Goal: Task Accomplishment & Management: Manage account settings

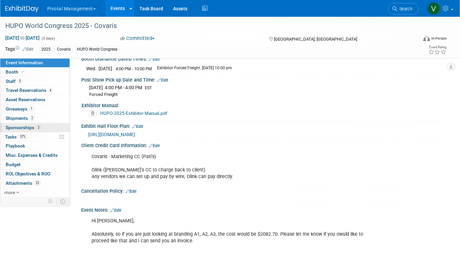
click at [24, 127] on span "Sponsorships 2" at bounding box center [23, 127] width 35 height 5
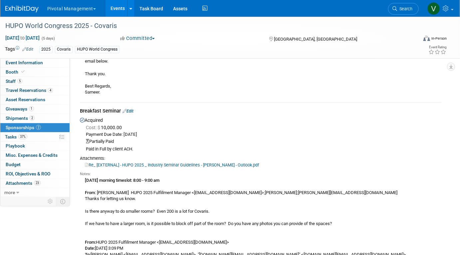
scroll to position [164, 0]
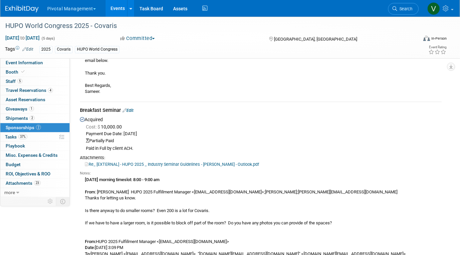
click at [133, 110] on link "Edit" at bounding box center [128, 110] width 11 height 5
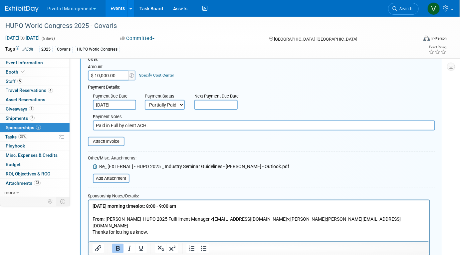
scroll to position [260, 0]
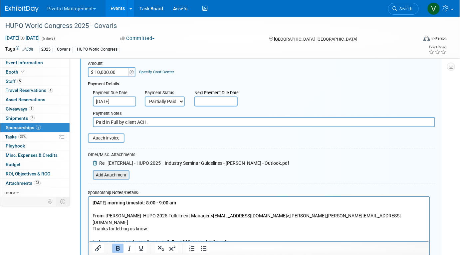
type input "Breakfast Seminar - Rooms Pier 2+3 - 120 attendees"
click at [111, 177] on input "file" at bounding box center [89, 175] width 79 height 8
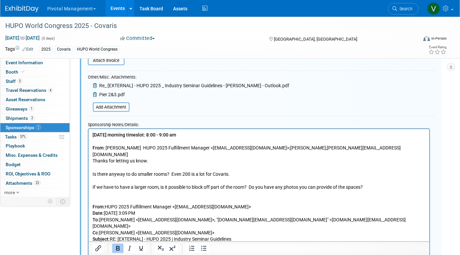
scroll to position [343, 0]
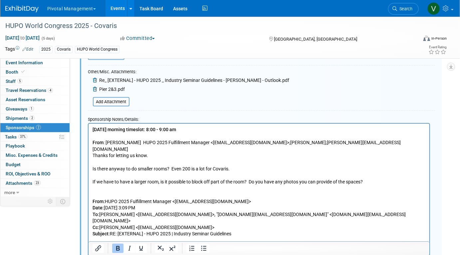
click at [93, 128] on b "Wednesday, Nov 12 morning timeslot: 8:00 - 9:00 am" at bounding box center [134, 129] width 84 height 5
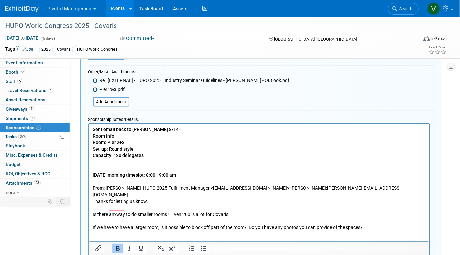
click at [116, 135] on p "Sent email back to Emma 8/14 Room Info:" at bounding box center [258, 132] width 333 height 13
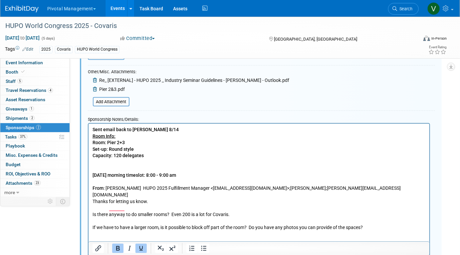
click at [123, 143] on b "Room: Pier 2+3 Set-up: Round style Capacity: 120 delegates Wednesday, Nov 12 mo…" at bounding box center [134, 159] width 84 height 38
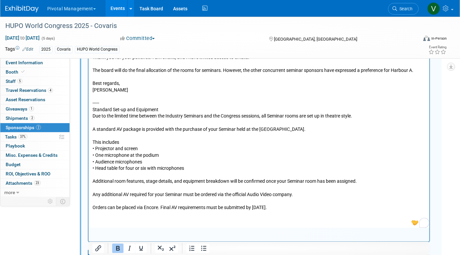
scroll to position [601, 0]
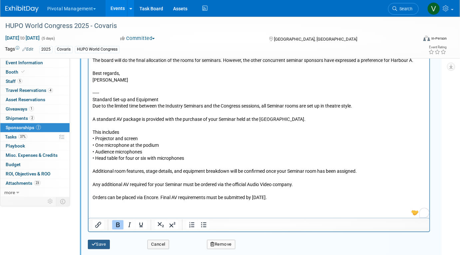
click at [105, 242] on button "Save" at bounding box center [99, 244] width 22 height 9
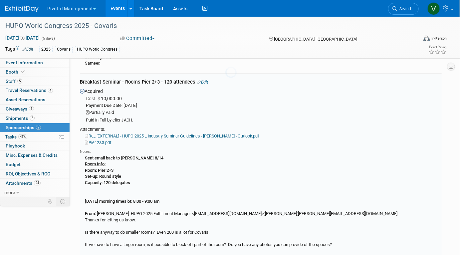
scroll to position [190, 0]
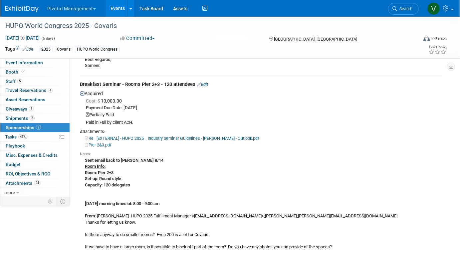
click at [119, 7] on link "Events" at bounding box center [118, 8] width 24 height 17
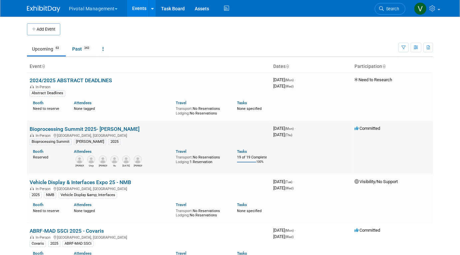
click at [85, 127] on link "Bioprocessing Summit 2025- [PERSON_NAME]" at bounding box center [85, 129] width 110 height 6
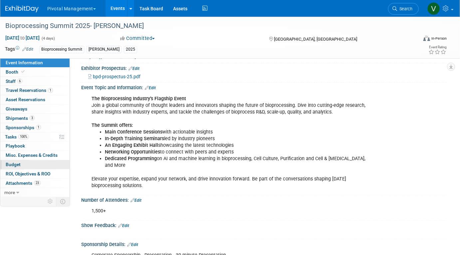
scroll to position [25, 0]
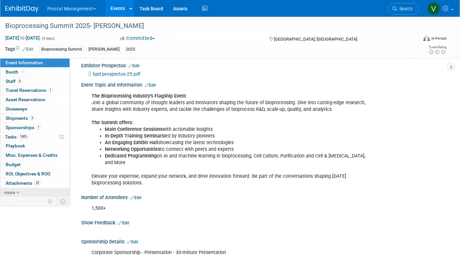
click at [17, 192] on icon at bounding box center [17, 193] width 3 height 5
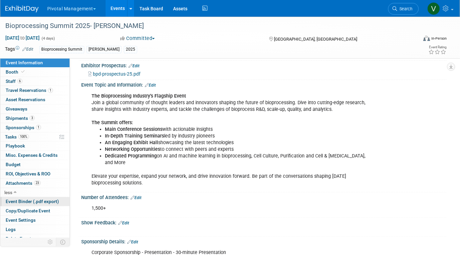
scroll to position [4, 0]
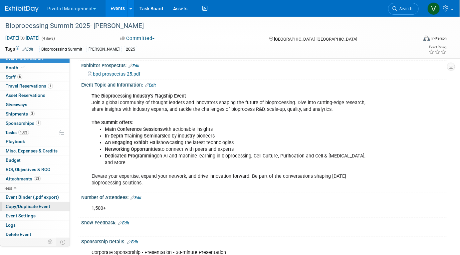
click at [25, 205] on span "Copy/Duplicate Event" at bounding box center [28, 206] width 45 height 5
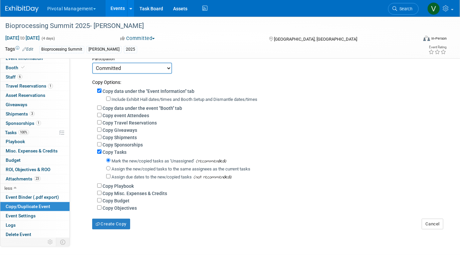
scroll to position [76, 0]
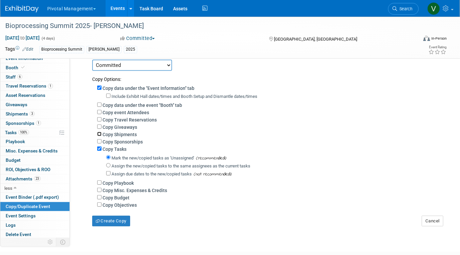
click at [99, 134] on input "Copy Shipments" at bounding box center [99, 134] width 4 height 4
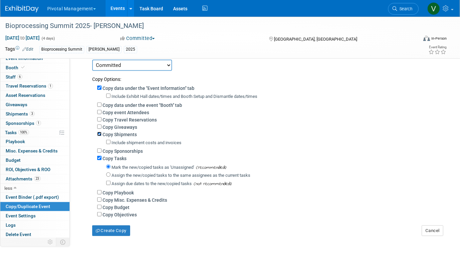
click at [99, 133] on input "Copy Shipments" at bounding box center [99, 134] width 4 height 4
checkbox input "false"
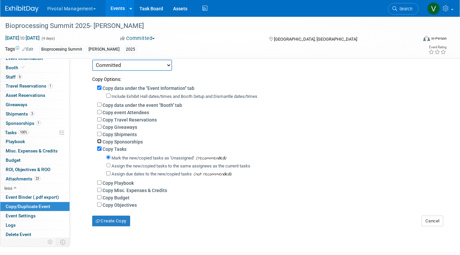
click at [99, 142] on input "Copy Sponsorships" at bounding box center [99, 141] width 4 height 4
checkbox input "true"
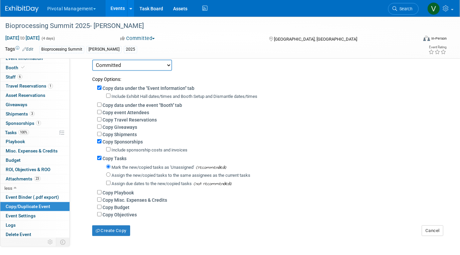
click at [111, 151] on div "Include sponsorship costs and invoices" at bounding box center [274, 150] width 336 height 8
click at [111, 233] on button "Create Copy" at bounding box center [111, 231] width 38 height 11
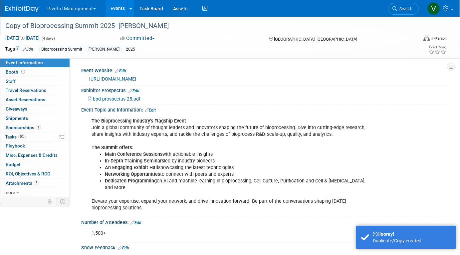
click at [112, 24] on div "Copy of Bioprocessing Summit 2025- [PERSON_NAME]" at bounding box center [206, 26] width 406 height 12
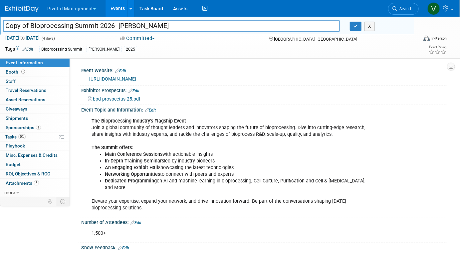
drag, startPoint x: 29, startPoint y: 26, endPoint x: 2, endPoint y: 24, distance: 26.7
click at [2, 24] on div "Copy of Bioprocessing Summit 2026- Asimov" at bounding box center [171, 27] width 347 height 10
type input "Bioprocessing Summit 2026- Asimov"
click at [122, 98] on span "bpd-prospectus-25.pdf" at bounding box center [117, 98] width 48 height 5
click at [140, 90] on link "Edit" at bounding box center [134, 91] width 11 height 5
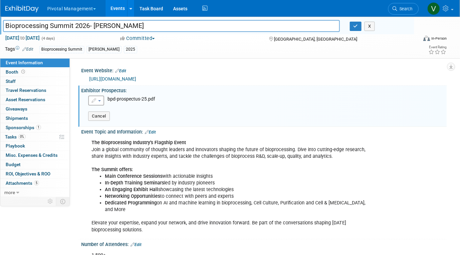
click at [100, 101] on button "button" at bounding box center [96, 101] width 16 height 10
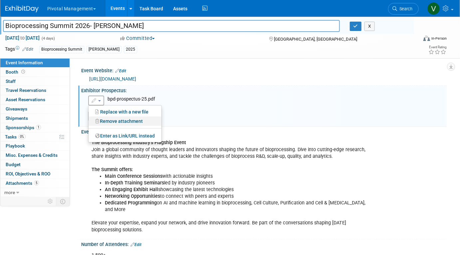
click at [102, 120] on link "Remove attachment" at bounding box center [125, 121] width 73 height 9
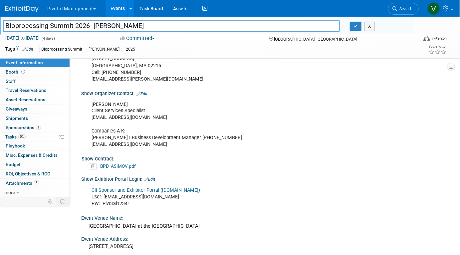
scroll to position [470, 0]
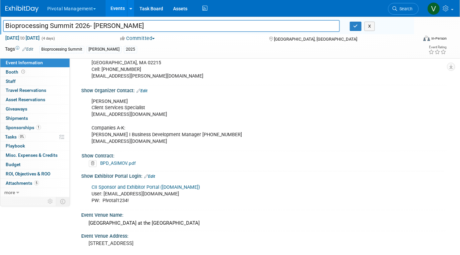
click at [94, 162] on icon at bounding box center [93, 164] width 8 height 7
click at [89, 186] on link "Yes" at bounding box center [86, 188] width 19 height 11
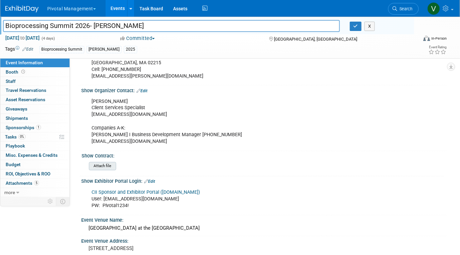
click at [104, 165] on input "file" at bounding box center [70, 167] width 91 height 8
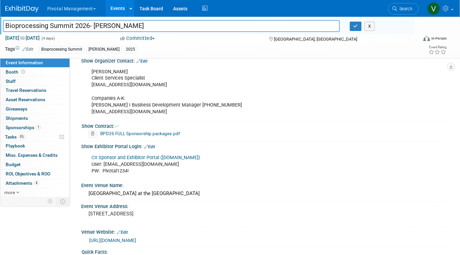
scroll to position [502, 0]
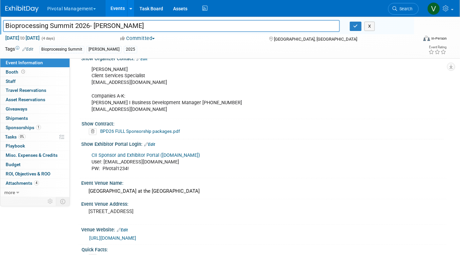
click at [154, 143] on link "Edit" at bounding box center [149, 145] width 11 height 5
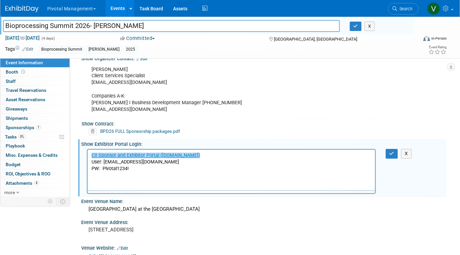
scroll to position [0, 0]
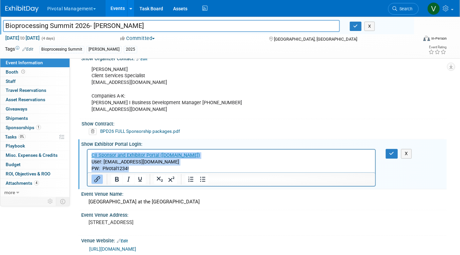
click at [130, 169] on p "﻿CII Sponsor and Exhibitor Portal (spex-cii.com) User: lpelton@pivotalmgt.com P…" at bounding box center [231, 162] width 280 height 20
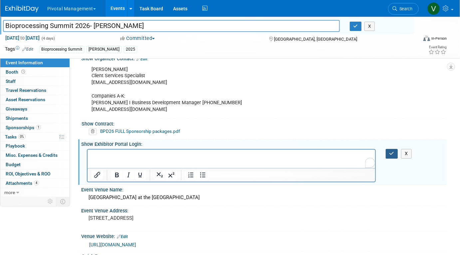
click at [391, 152] on icon "button" at bounding box center [392, 154] width 5 height 5
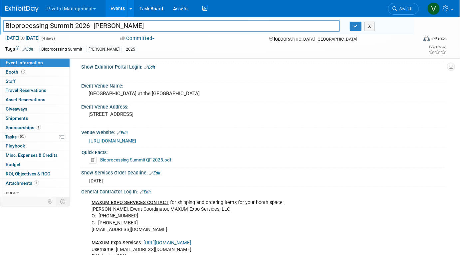
scroll to position [582, 0]
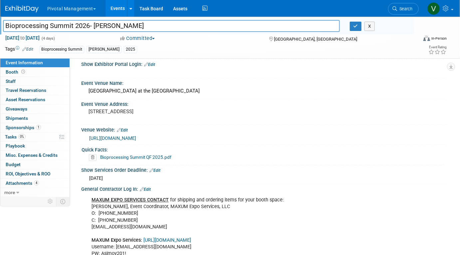
click at [93, 154] on icon at bounding box center [93, 157] width 8 height 7
click at [83, 181] on link "Yes" at bounding box center [85, 181] width 19 height 11
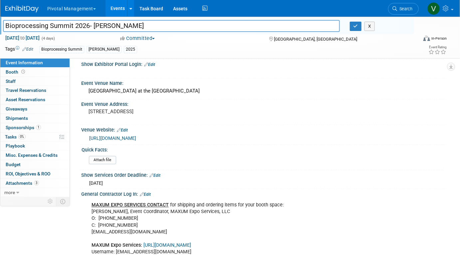
click at [103, 181] on span "Mon. Jul 28, 2025" at bounding box center [96, 183] width 14 height 5
click at [158, 173] on link "Edit" at bounding box center [155, 175] width 11 height 5
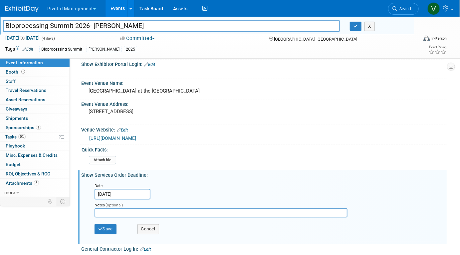
click at [119, 194] on input "Jul 28, 2025" at bounding box center [123, 194] width 56 height 11
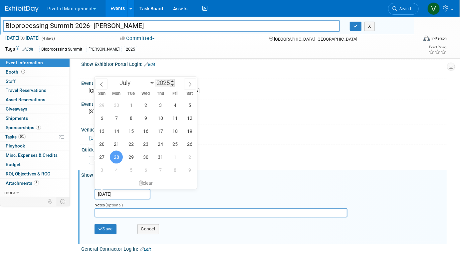
click at [168, 84] on input "2025" at bounding box center [165, 83] width 20 height 8
click at [174, 84] on span at bounding box center [172, 85] width 5 height 4
click at [173, 80] on span at bounding box center [172, 81] width 5 height 4
type input "2026"
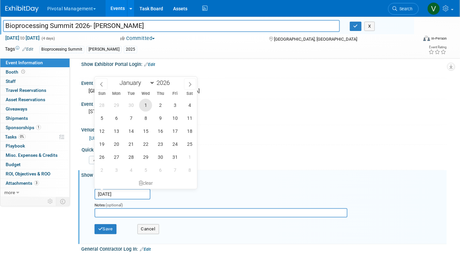
click at [144, 107] on span "1" at bounding box center [145, 105] width 13 height 13
type input "Jul 1, 2026"
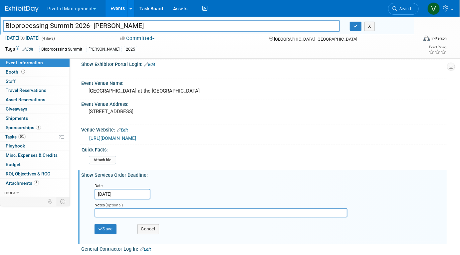
click at [107, 209] on input "text" at bounding box center [221, 212] width 253 height 9
type input "Placeholder"
click at [108, 228] on button "Save" at bounding box center [106, 229] width 22 height 10
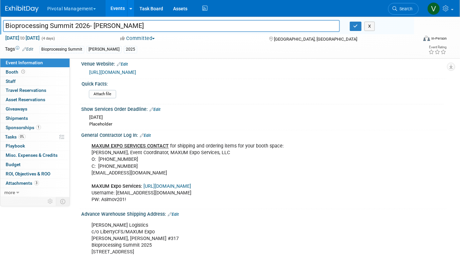
scroll to position [650, 0]
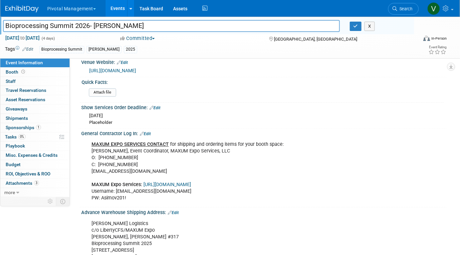
click at [148, 132] on link "Edit" at bounding box center [145, 134] width 11 height 5
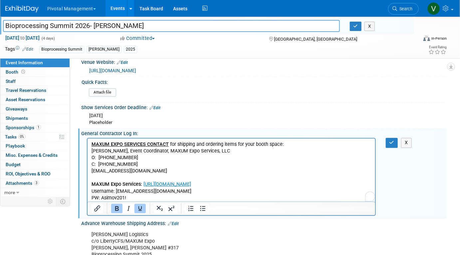
scroll to position [0, 0]
click at [392, 141] on icon "button" at bounding box center [392, 142] width 5 height 5
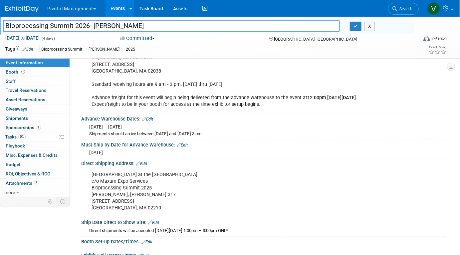
scroll to position [843, 0]
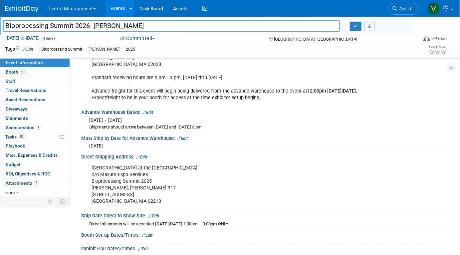
click at [151, 110] on link "Edit" at bounding box center [147, 112] width 11 height 5
select select "7"
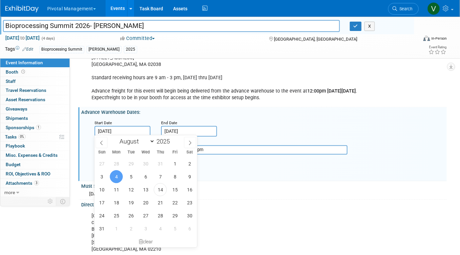
click at [131, 131] on input "Aug 4, 2025" at bounding box center [123, 131] width 56 height 11
click at [149, 241] on div "clear" at bounding box center [146, 241] width 103 height 11
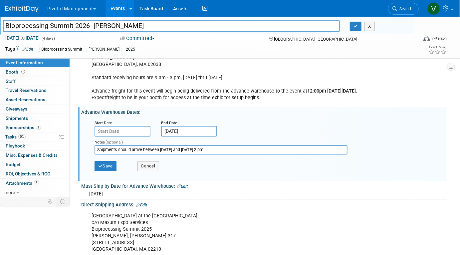
click at [188, 132] on input "Aug 14, 2025" at bounding box center [189, 131] width 56 height 11
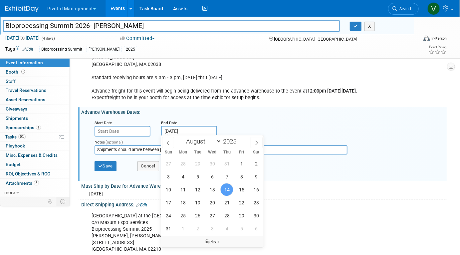
click at [215, 240] on div "clear" at bounding box center [212, 241] width 103 height 11
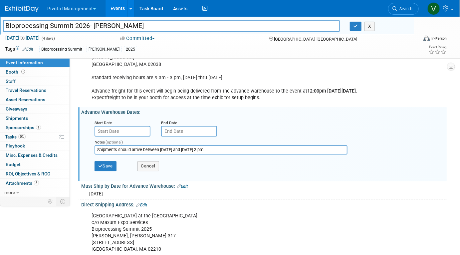
click at [151, 148] on input "Shipments should arrive between Monday, August 4, 2025 and Thursday,August 14, …" at bounding box center [221, 149] width 253 height 9
click at [114, 162] on button "Save" at bounding box center [106, 166] width 22 height 10
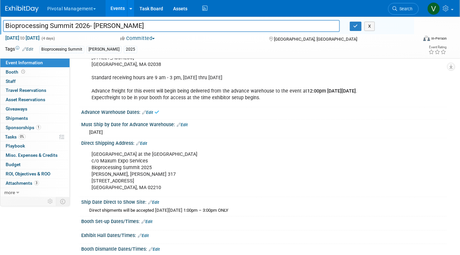
click at [185, 123] on link "Edit" at bounding box center [182, 125] width 11 height 5
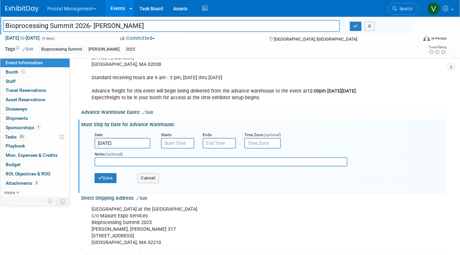
click at [142, 139] on input "Aug 13, 2025" at bounding box center [123, 143] width 56 height 11
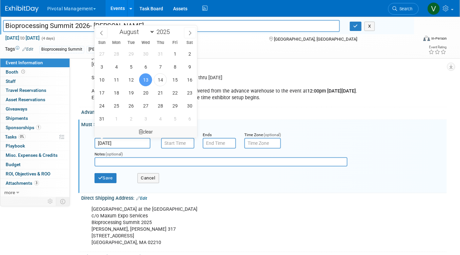
click at [146, 131] on div "clear" at bounding box center [146, 131] width 103 height 11
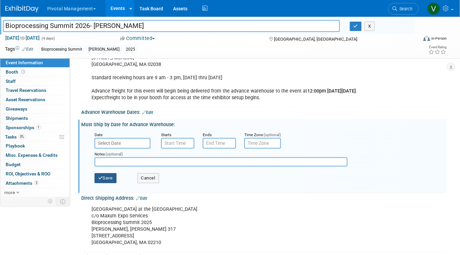
click at [104, 178] on button "Save" at bounding box center [106, 178] width 22 height 10
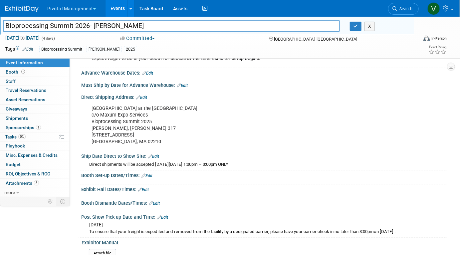
scroll to position [882, 0]
click at [144, 95] on link "Edit" at bounding box center [141, 97] width 11 height 5
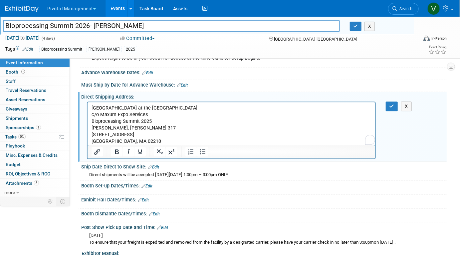
scroll to position [0, 0]
click at [138, 130] on p "Omni Boston Hotel at the Seaport c/o Maxum Expo Services Bioprocessing Summit 2…" at bounding box center [231, 125] width 280 height 40
click at [185, 120] on p "Omni Boston Hotel at the Seaport c/o Maxum Expo Services Bioprocessing Summit 2…" at bounding box center [231, 125] width 280 height 40
click at [393, 105] on icon "button" at bounding box center [392, 106] width 5 height 5
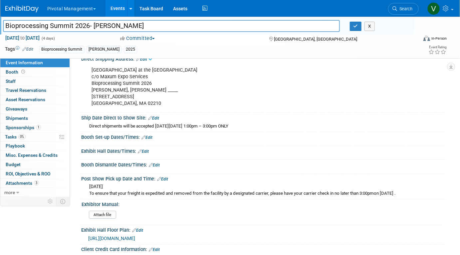
scroll to position [921, 0]
click at [156, 115] on link "Edit" at bounding box center [153, 117] width 11 height 5
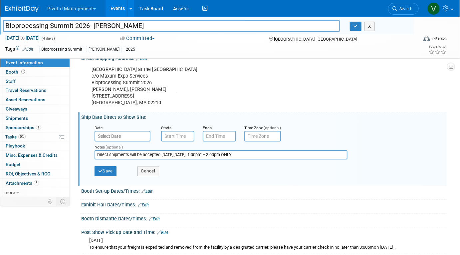
click at [116, 155] on input "Direct shipments will be accepted on Sunday, August 17, 2025 1:00pm – 3:00pm ON…" at bounding box center [221, 154] width 253 height 9
click at [113, 170] on button "Save" at bounding box center [106, 171] width 22 height 10
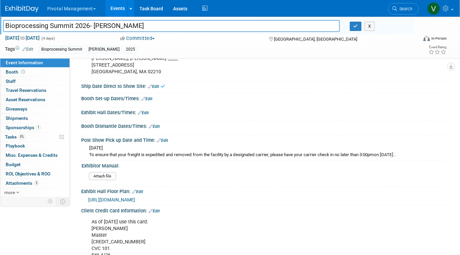
scroll to position [958, 0]
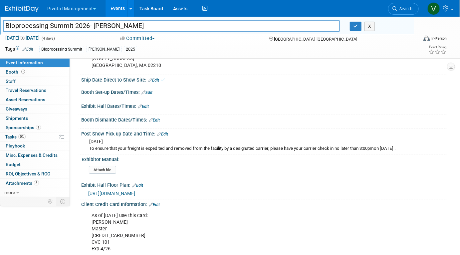
click at [164, 133] on link "Edit" at bounding box center [162, 134] width 11 height 5
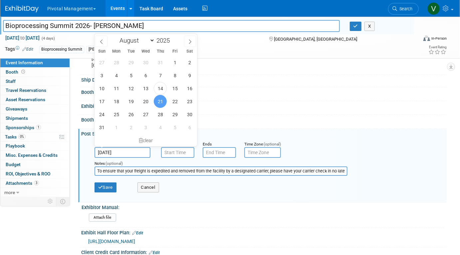
click at [137, 151] on input "Aug 21, 2025" at bounding box center [123, 152] width 56 height 11
click at [148, 141] on div "clear" at bounding box center [146, 140] width 103 height 11
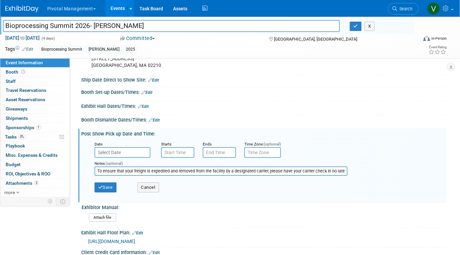
click at [139, 167] on input "To ensure that your freight is expedited and removed from the facility by a des…" at bounding box center [221, 171] width 253 height 9
click at [109, 185] on button "Save" at bounding box center [106, 188] width 22 height 10
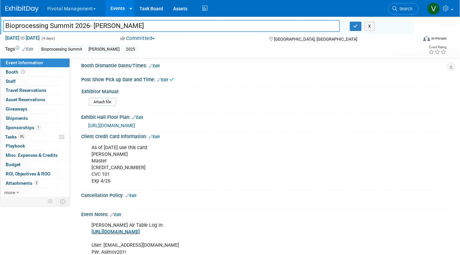
scroll to position [1015, 0]
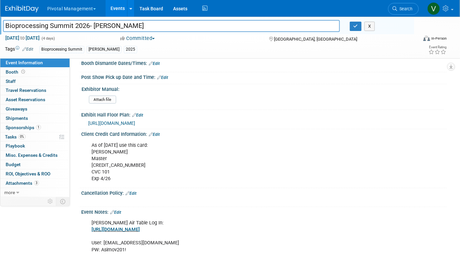
click at [139, 113] on link "Edit" at bounding box center [137, 115] width 11 height 5
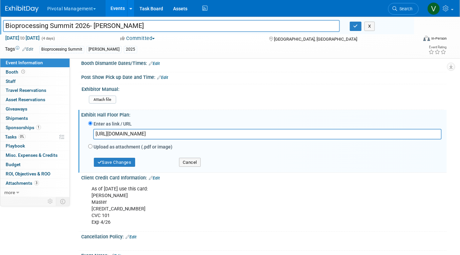
click at [133, 131] on input "[URL][DOMAIN_NAME]" at bounding box center [267, 134] width 349 height 10
type input "https://www.intheorious.com/chi/pub/bpd2026b_pub/"
click at [128, 159] on button "Save Changes" at bounding box center [114, 162] width 41 height 9
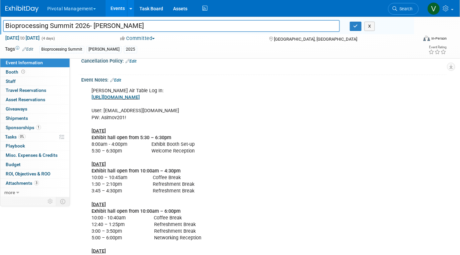
scroll to position [1148, 0]
click at [119, 78] on link "Edit" at bounding box center [115, 80] width 11 height 5
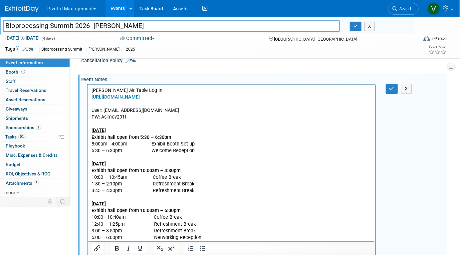
scroll to position [0, 0]
drag, startPoint x: 107, startPoint y: 122, endPoint x: 224, endPoint y: 248, distance: 172.1
click at [224, 248] on p "[PERSON_NAME] Air Table Log In: [URL][DOMAIN_NAME] User: [EMAIL_ADDRESS][DOMAIN…" at bounding box center [231, 184] width 280 height 194
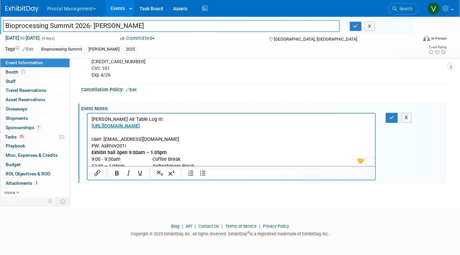
scroll to position [1116, 0]
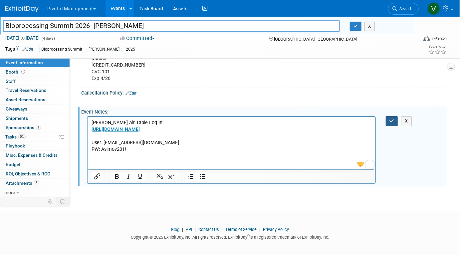
click at [387, 111] on div "Event Notes: Edit" at bounding box center [264, 111] width 366 height 8
click at [390, 119] on icon "button" at bounding box center [392, 121] width 5 height 5
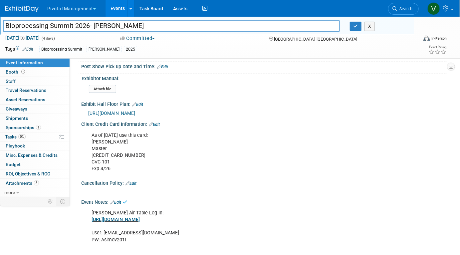
scroll to position [1023, 0]
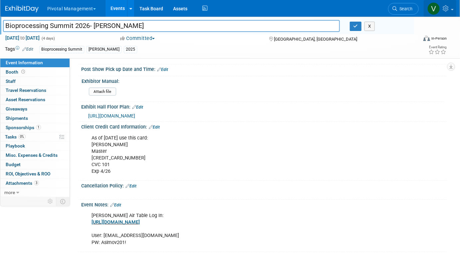
click at [447, 13] on link at bounding box center [440, 8] width 33 height 17
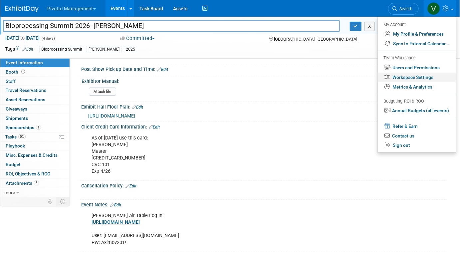
click at [415, 79] on link "Workspace Settings" at bounding box center [417, 78] width 78 height 10
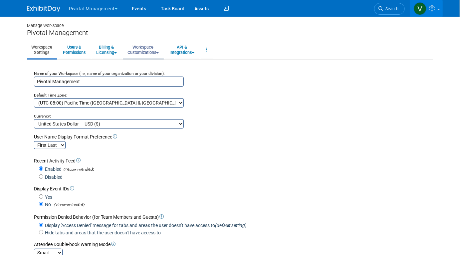
click at [153, 49] on link "Workspace Customizations" at bounding box center [143, 50] width 40 height 16
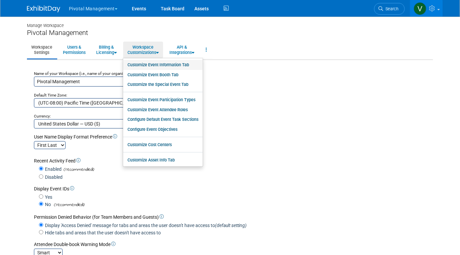
click at [146, 63] on link "Customize Event Information Tab" at bounding box center [163, 65] width 80 height 10
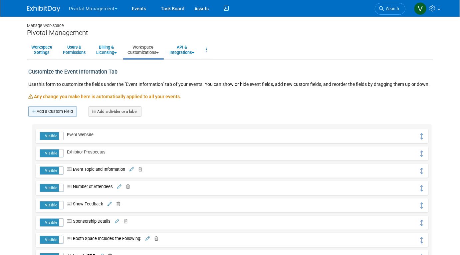
click at [50, 117] on link "Add a Custom Field" at bounding box center [52, 111] width 49 height 11
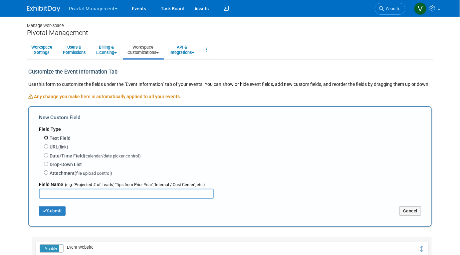
click at [47, 140] on input "Text Field" at bounding box center [46, 138] width 4 height 4
radio input "true"
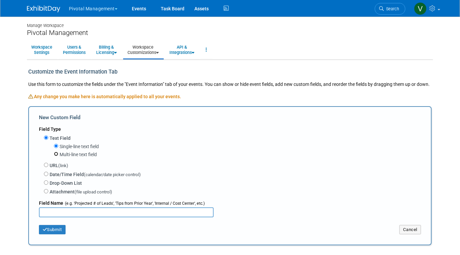
click at [56, 156] on input "Multi-line text field" at bounding box center [56, 154] width 4 height 4
radio input "true"
click at [63, 218] on input "text" at bounding box center [126, 213] width 175 height 10
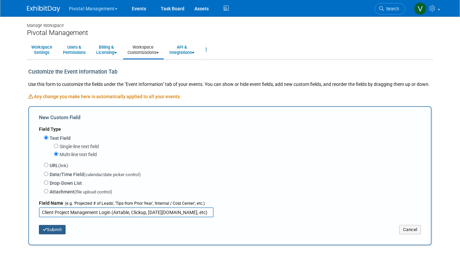
type input "Client Project Management Login (Airtable, Clickup, Monday.com, etc)"
click at [56, 235] on button "Submit" at bounding box center [52, 229] width 27 height 9
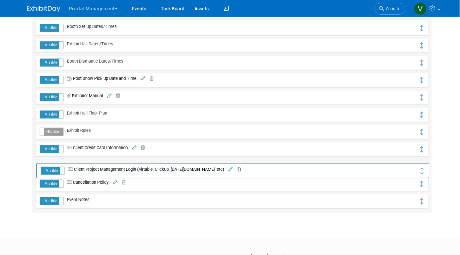
scroll to position [578, 0]
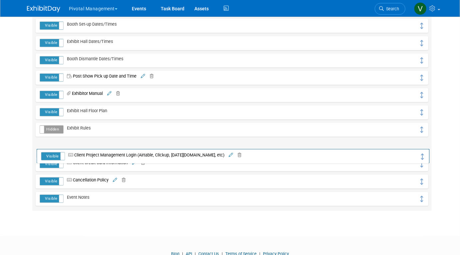
drag, startPoint x: 420, startPoint y: 144, endPoint x: 421, endPoint y: 157, distance: 13.4
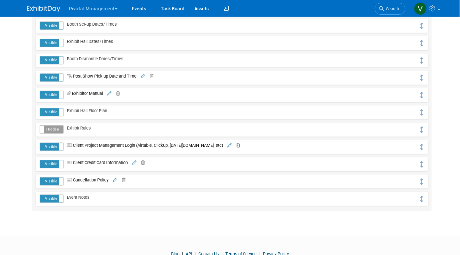
click at [52, 133] on label "Hidden" at bounding box center [51, 130] width 23 height 8
click at [54, 133] on label "Visible" at bounding box center [51, 130] width 23 height 8
click at [134, 10] on link "Events" at bounding box center [139, 8] width 24 height 17
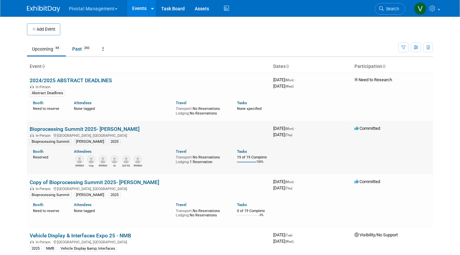
click at [96, 129] on link "Bioprocessing Summit 2025- [PERSON_NAME]" at bounding box center [85, 129] width 110 height 6
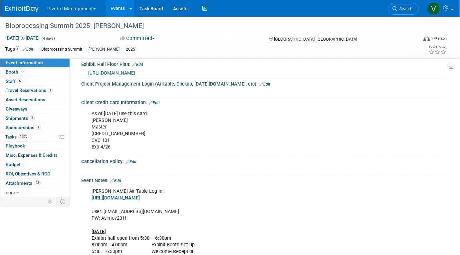
scroll to position [1158, 0]
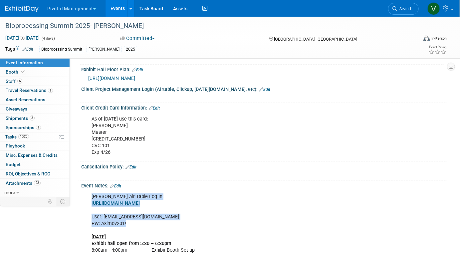
drag, startPoint x: 92, startPoint y: 193, endPoint x: 132, endPoint y: 222, distance: 49.6
click at [120, 184] on link "Edit" at bounding box center [115, 186] width 11 height 5
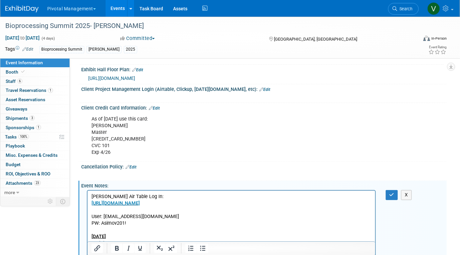
scroll to position [0, 0]
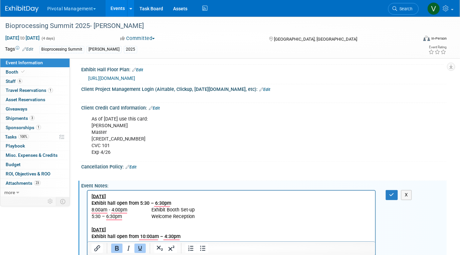
click at [260, 87] on link "Edit" at bounding box center [265, 89] width 11 height 5
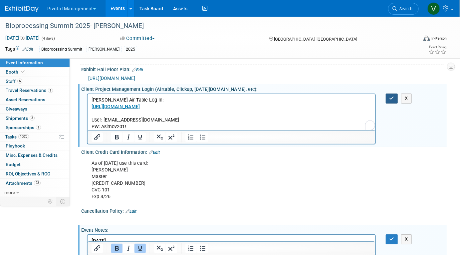
click at [393, 96] on icon "button" at bounding box center [392, 98] width 5 height 5
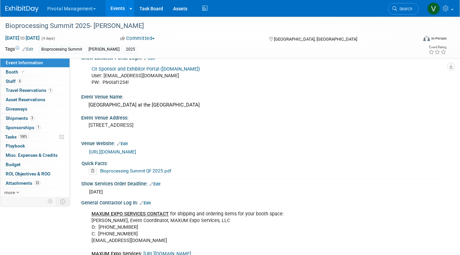
scroll to position [595, 0]
click at [156, 168] on link "Bioprocessing Summit QF 2025.pdf" at bounding box center [135, 170] width 71 height 5
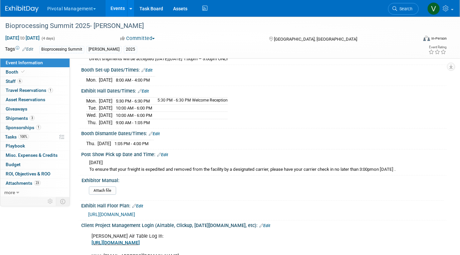
scroll to position [1023, 0]
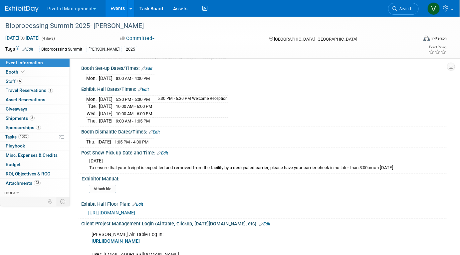
click at [147, 87] on link "Edit" at bounding box center [143, 89] width 11 height 5
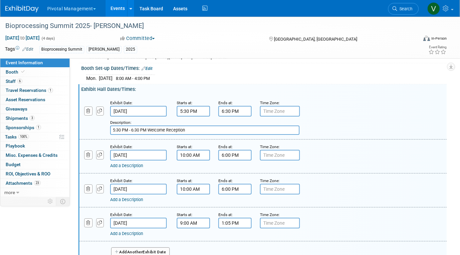
click at [227, 150] on input "6:00 PM" at bounding box center [235, 155] width 33 height 11
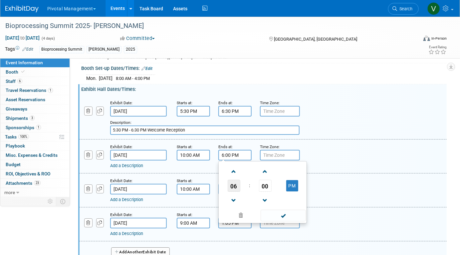
click at [234, 181] on span "06" at bounding box center [234, 186] width 13 height 12
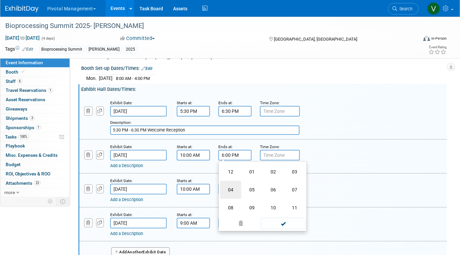
click at [232, 185] on td "04" at bounding box center [230, 190] width 21 height 18
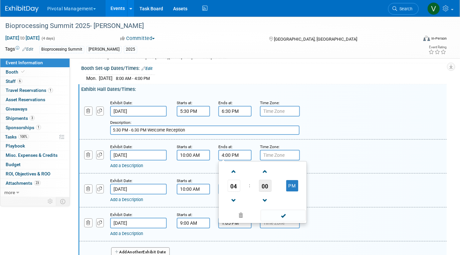
click at [265, 183] on span "00" at bounding box center [265, 186] width 13 height 12
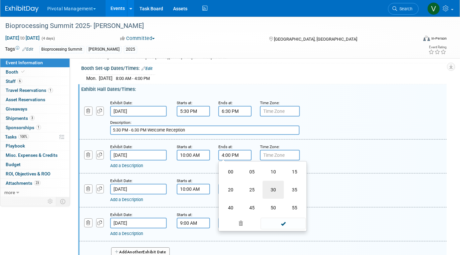
click at [271, 188] on td "30" at bounding box center [273, 190] width 21 height 18
type input "4:30 PM"
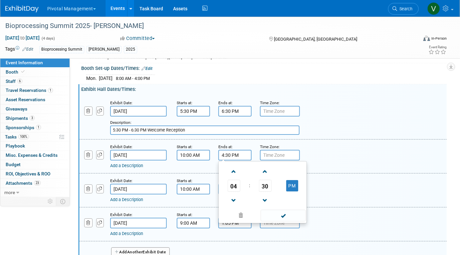
click at [276, 152] on input "text" at bounding box center [280, 155] width 40 height 11
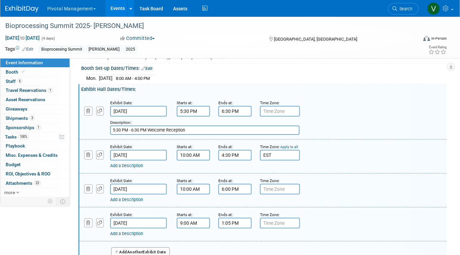
type input "EST"
click at [284, 106] on input "text" at bounding box center [280, 111] width 40 height 11
type input "EST"
click at [277, 184] on input "text" at bounding box center [280, 189] width 40 height 11
type input "EST"
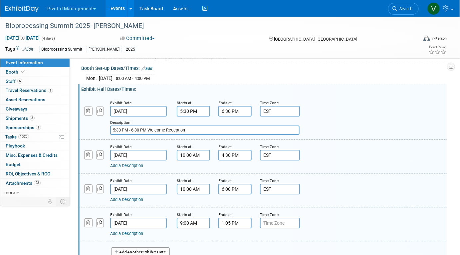
click at [276, 220] on input "text" at bounding box center [280, 223] width 40 height 11
type input "S"
type input "EST"
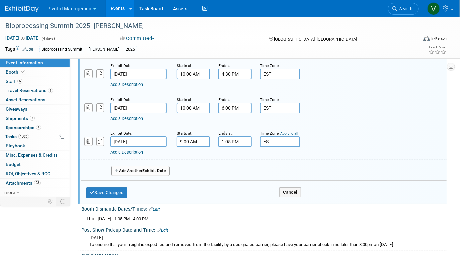
scroll to position [1105, 0]
click at [118, 190] on button "Save Changes" at bounding box center [106, 192] width 41 height 11
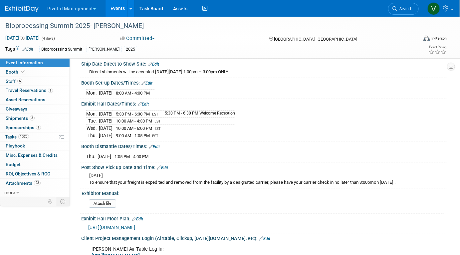
scroll to position [1007, 0]
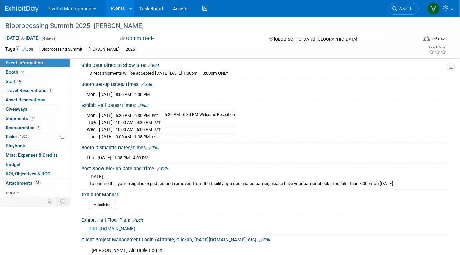
click at [146, 103] on link "Edit" at bounding box center [143, 105] width 11 height 5
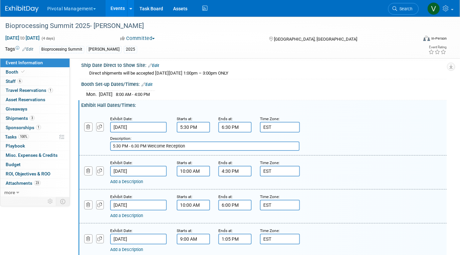
click at [136, 179] on link "Add a Description" at bounding box center [126, 181] width 33 height 5
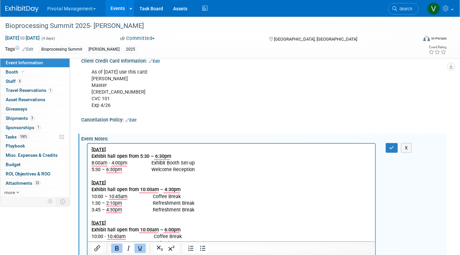
scroll to position [1408, 0]
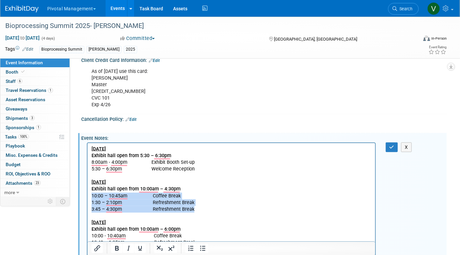
drag, startPoint x: 92, startPoint y: 195, endPoint x: 202, endPoint y: 210, distance: 110.9
click at [202, 210] on p "Monday, August 18 Exhibit hall open from 5:30 – 6:30pm 8:00am - 4:00pm Exhibit …" at bounding box center [231, 223] width 280 height 154
copy p "10:00 – 10:45am Coffee Break 1:30 – 2:10pm Refreshment Break 3:45 – 4:30pm Refr…"
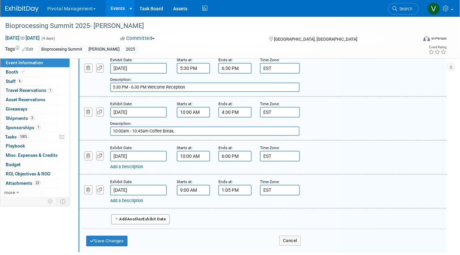
scroll to position [1075, 0]
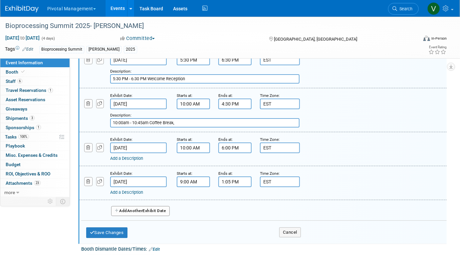
click at [186, 120] on input "10:00am - 10:45am Coffee Break," at bounding box center [205, 122] width 190 height 9
click at [165, 120] on input "10:00 – 10:45am Coffee Break 1:30 – 2:10pm" at bounding box center [205, 122] width 190 height 9
click at [149, 120] on input "10:00 – 10:45am Coffee Break 1:30 – 2:10pm" at bounding box center [205, 122] width 190 height 9
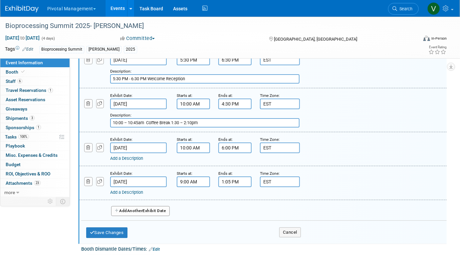
click at [201, 119] on input "10:00 – 10:45am Coffee Break 1:30 – 2:10pm" at bounding box center [205, 122] width 190 height 9
click at [172, 119] on input "10:00 – 10:45am Coffee Break 1:30 – 2:10pm," at bounding box center [205, 122] width 190 height 9
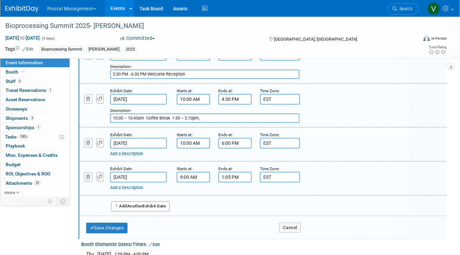
scroll to position [1026, 0]
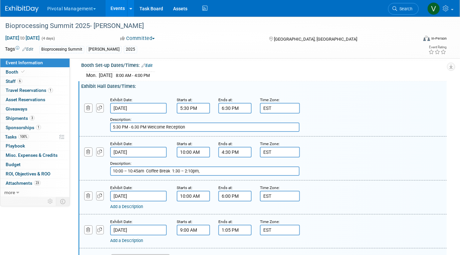
click at [217, 167] on input "10:00 – 10:45am Coffee Break 1:30 – 2:10pm," at bounding box center [205, 171] width 190 height 9
click at [203, 170] on input "10:00 – 10:45am Coffee Break 1:30 – 2:10pm, Refreshments" at bounding box center [205, 171] width 190 height 9
click at [128, 168] on input "10:00 – 10:45am Coffee Break 1:30 – 2:10pm Refreshments" at bounding box center [205, 171] width 190 height 9
click at [170, 168] on input "10am - 10:45am Coffee Break 1:30 – 2:10pm Refreshments" at bounding box center [205, 171] width 190 height 9
click at [235, 167] on input "10am - 10:45am Coffee Break ; 1:30p – 2:10pm Refreshments" at bounding box center [205, 171] width 190 height 9
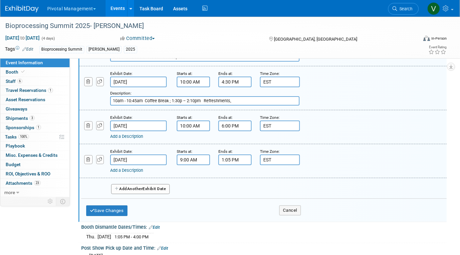
scroll to position [1031, 0]
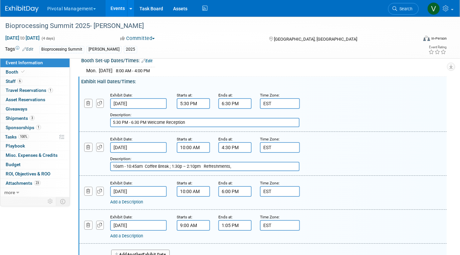
click at [240, 163] on input "10am - 10:45am Coffee Break ; 1:30p – 2:10pm Refreshments," at bounding box center [205, 166] width 190 height 9
drag, startPoint x: 204, startPoint y: 165, endPoint x: 232, endPoint y: 165, distance: 28.3
click at [232, 165] on input "10am - 10:45am Coffee Break ; 1:30p – 2:10pm Refreshments, 3:45pm - 4:30" at bounding box center [205, 166] width 190 height 9
click at [238, 164] on input "10am - 10:45am Coffee Break ; 1:30p – 2:10pm and 3:45pm - 4:30" at bounding box center [205, 166] width 190 height 9
click at [263, 165] on input "10am - 10:45am Coffee Break ; 1:30p-2:10p/3:45pm - 4:30p Refreshme" at bounding box center [205, 166] width 190 height 9
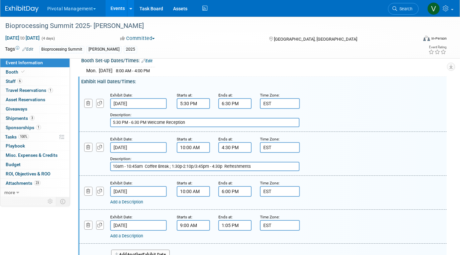
type input "10am - 10:45am Coffee Break ; 1:30p-2:10p/3:45pm - 4:30p Refreshments"
click at [130, 200] on link "Add a Description" at bounding box center [126, 202] width 33 height 5
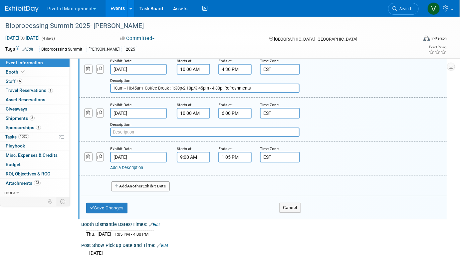
scroll to position [1093, 0]
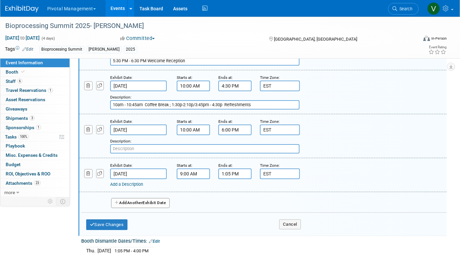
click at [260, 104] on input "10am - 10:45am Coffee Break ; 1:30p-2:10p/3:45pm - 4:30p Refreshments" at bounding box center [205, 104] width 190 height 9
click at [246, 144] on input "text" at bounding box center [205, 148] width 190 height 9
paste input "10am - 10:45am Coffee Break ; 1:30p-2:10p/3:45pm - 4:30p Refreshments"
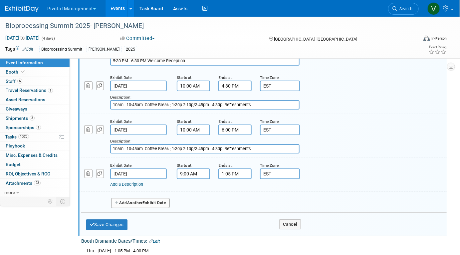
click at [136, 145] on input "10am - 10:45am Coffee Break ; 1:30p-2:10p/3:45pm - 4:30p Refreshments" at bounding box center [205, 148] width 190 height 9
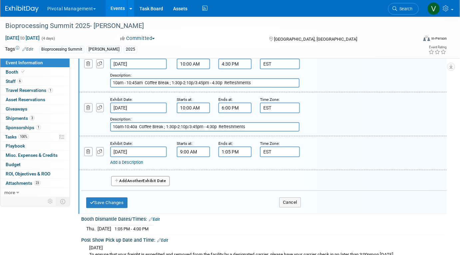
scroll to position [1113, 0]
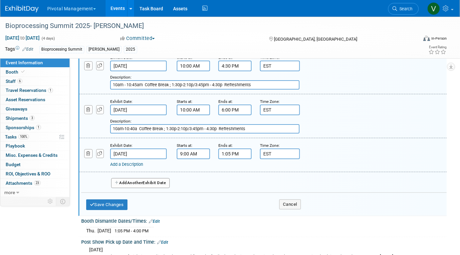
click at [167, 125] on input "10am-10:40a Coffee Break ; 1:30p-2:10p/3:45pm - 4:30p Refreshments" at bounding box center [205, 128] width 190 height 9
type input "10am-10:40a Coffee Break ; 12:41:30p-2:10p/3:45pm - 4:30p Refreshments"
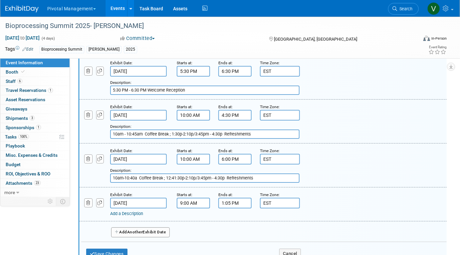
scroll to position [1062, 0]
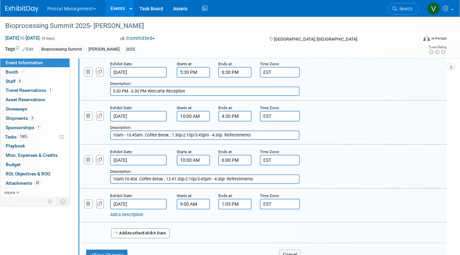
click at [201, 177] on input "10am-10:40a Coffee Break ; 12:41:30p-2:10p/3:45pm - 4:30p Refreshments" at bounding box center [205, 179] width 190 height 9
type input "See Daily Schedule below"
click at [118, 250] on button "Save Changes" at bounding box center [106, 255] width 41 height 11
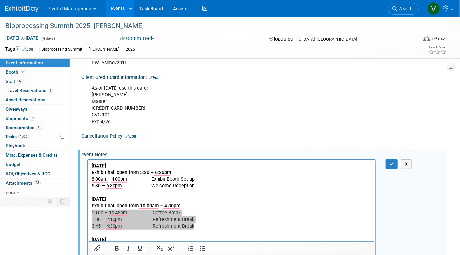
scroll to position [1225, 0]
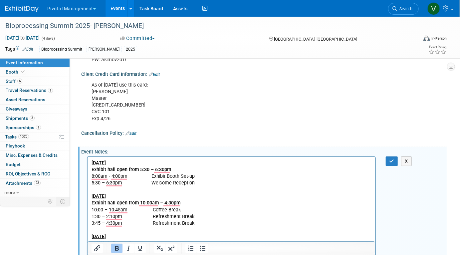
click at [300, 192] on p "Monday, August 18 Exhibit hall open from 5:30 – 6:30pm 8:00am - 4:00pm Exhibit …" at bounding box center [231, 237] width 280 height 154
click at [389, 158] on button "button" at bounding box center [392, 162] width 12 height 10
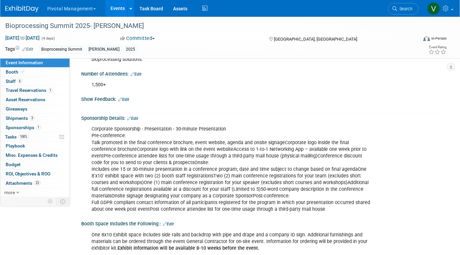
scroll to position [0, 0]
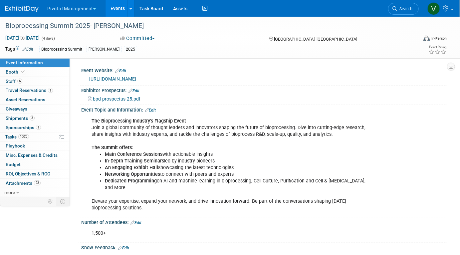
click at [111, 9] on link "Events" at bounding box center [118, 8] width 24 height 17
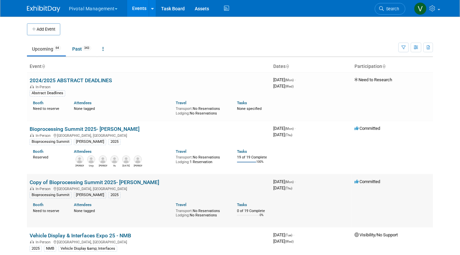
click at [66, 182] on link "Copy of Bioprocessing Summit 2025- Asimov" at bounding box center [95, 182] width 130 height 6
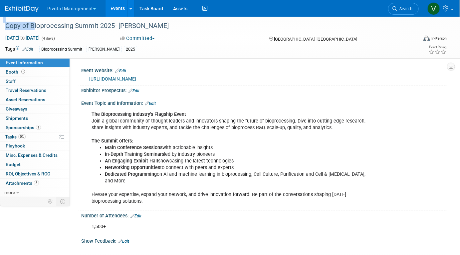
drag, startPoint x: 31, startPoint y: 25, endPoint x: 0, endPoint y: 15, distance: 32.8
click at [0, 15] on body "Pivotal Management Choose Workspace: Pivotal Management Watchmaker Genomics Eve…" at bounding box center [230, 127] width 460 height 255
click at [17, 30] on div "Copy of Bioprocessing Summit 2025- Asimov" at bounding box center [206, 26] width 406 height 12
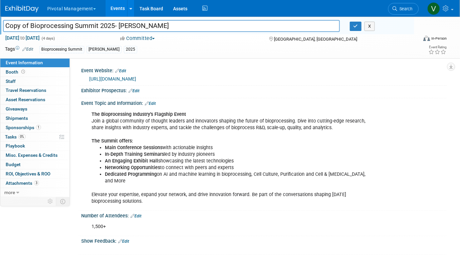
click at [17, 30] on input "Copy of Bioprocessing Summit 2025- Asimov" at bounding box center [171, 26] width 337 height 12
drag, startPoint x: 29, startPoint y: 27, endPoint x: 0, endPoint y: 24, distance: 29.4
click at [0, 24] on div "Copy of Bioprocessing Summit 2025- Asimov" at bounding box center [171, 27] width 347 height 10
type input "Bioprocessing Summit 2025- [PERSON_NAME]"
click at [21, 40] on span "Aug 18, 2025 to Aug 21, 2025" at bounding box center [22, 38] width 35 height 6
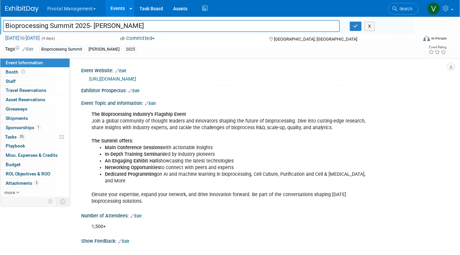
select select "7"
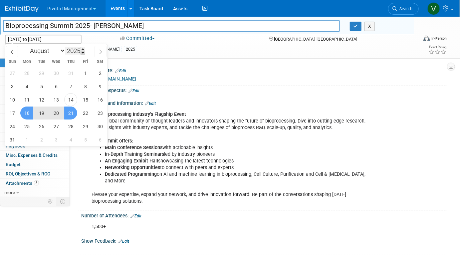
click at [82, 52] on span at bounding box center [83, 53] width 5 height 4
click at [84, 48] on span at bounding box center [83, 49] width 5 height 4
type input "2026"
click at [28, 99] on span "10" at bounding box center [26, 99] width 13 height 13
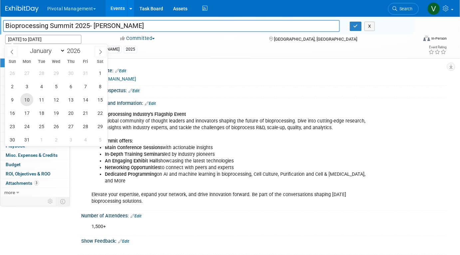
type input "Aug 10, 2026"
click at [71, 101] on span "13" at bounding box center [70, 99] width 13 height 13
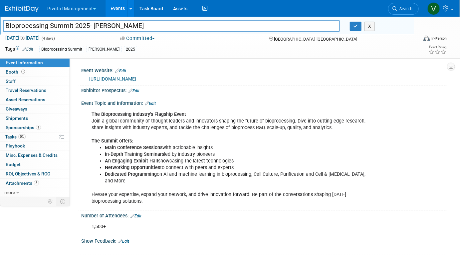
click at [124, 50] on div "2025" at bounding box center [130, 49] width 13 height 7
click at [31, 49] on link "Edit" at bounding box center [27, 49] width 11 height 5
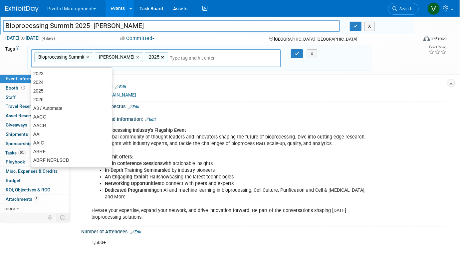
click at [161, 57] on link "×" at bounding box center [163, 58] width 4 height 8
type input "Bioprocessing Summit, Asimov"
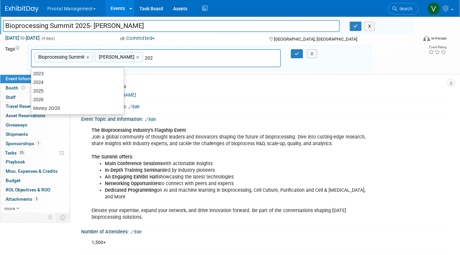
type input "2026"
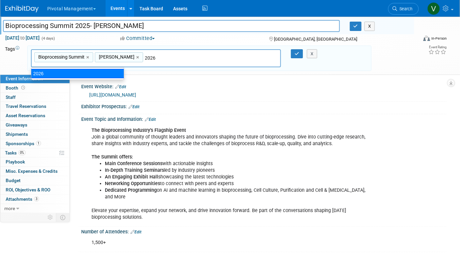
click at [65, 72] on div "2026" at bounding box center [77, 73] width 93 height 9
type input "Bioprocessing Summit, Asimov, 2026"
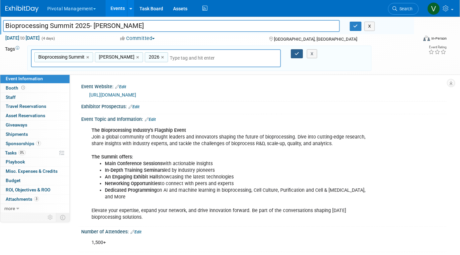
click at [295, 56] on button "button" at bounding box center [297, 53] width 12 height 9
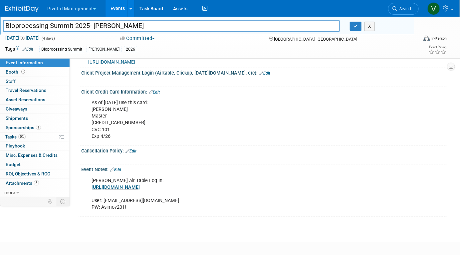
scroll to position [1074, 0]
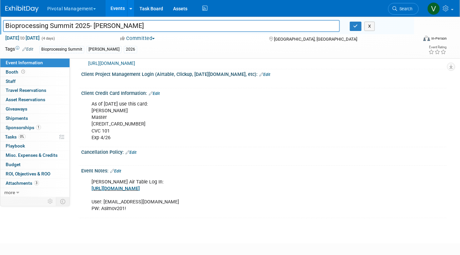
click at [119, 169] on link "Edit" at bounding box center [115, 171] width 11 height 5
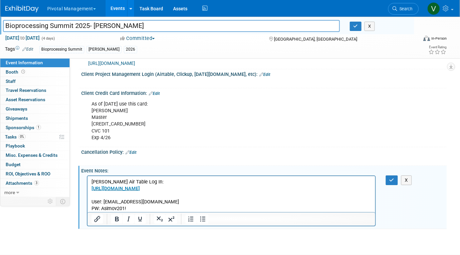
scroll to position [0, 0]
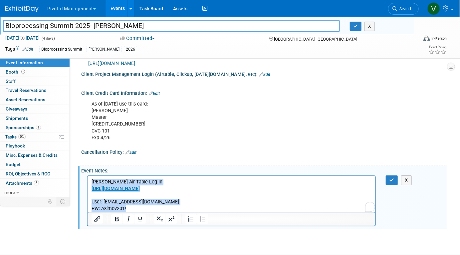
click at [131, 210] on p "Asimov Air Table Log In: https://www.airtable.com/ User: lpelton@pivotalmgt.com…" at bounding box center [231, 195] width 280 height 33
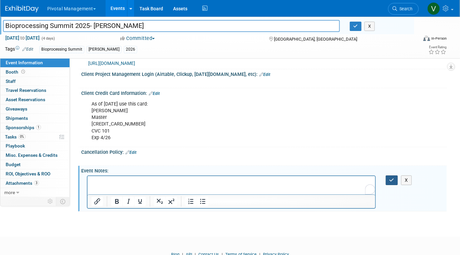
click at [394, 178] on icon "button" at bounding box center [392, 180] width 5 height 5
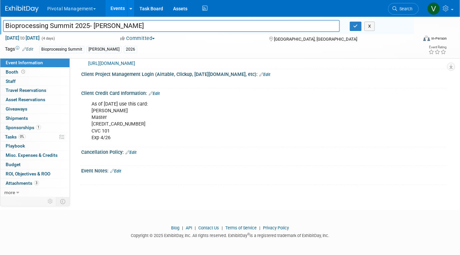
scroll to position [1072, 0]
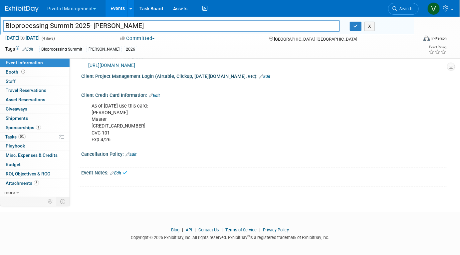
click at [260, 74] on link "Edit" at bounding box center [265, 76] width 11 height 5
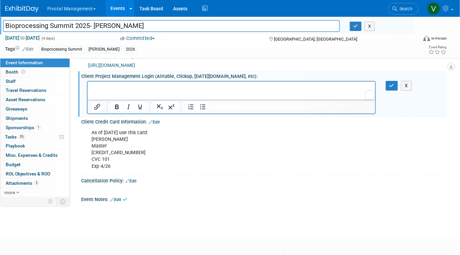
scroll to position [0, 0]
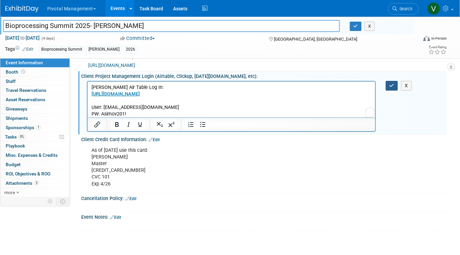
click at [390, 83] on icon "button" at bounding box center [392, 85] width 5 height 5
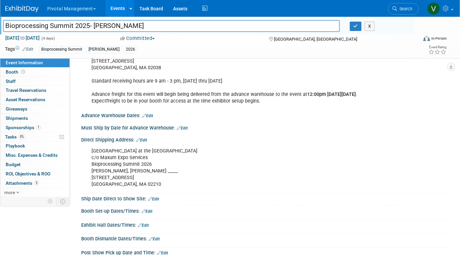
scroll to position [630, 0]
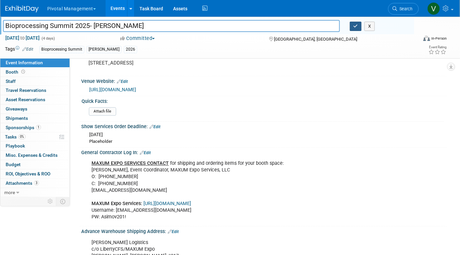
click at [355, 28] on button "button" at bounding box center [356, 26] width 12 height 9
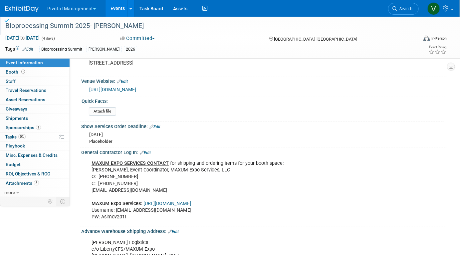
click at [115, 10] on link "Events" at bounding box center [118, 8] width 24 height 17
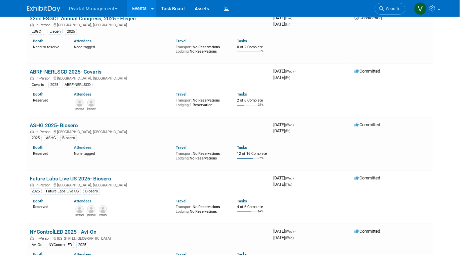
scroll to position [1019, 0]
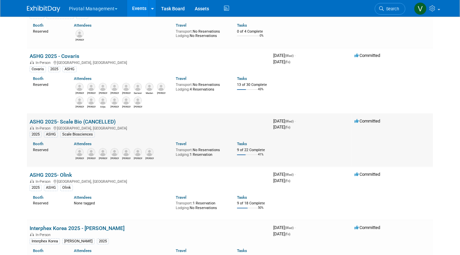
click at [93, 125] on link "ASHG 2025- Scale Bio (CANCELLED)" at bounding box center [73, 122] width 86 height 6
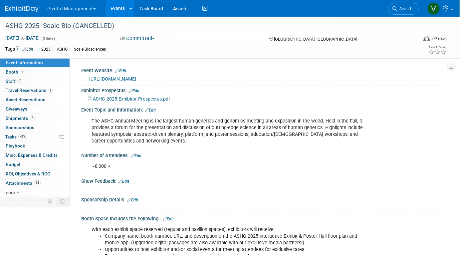
click at [152, 36] on button "Committed" at bounding box center [138, 38] width 40 height 7
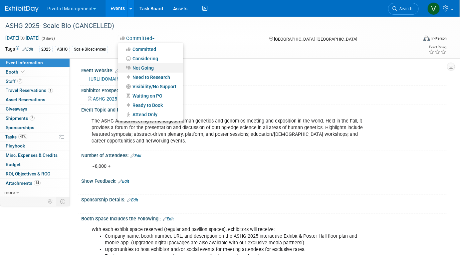
click at [145, 69] on link "Not Going" at bounding box center [150, 67] width 65 height 9
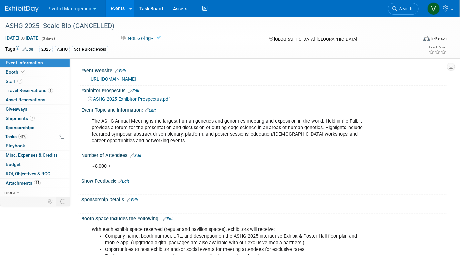
click at [115, 11] on link "Events" at bounding box center [118, 8] width 24 height 17
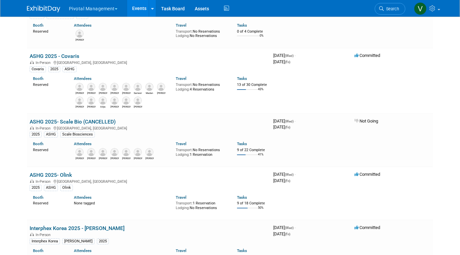
scroll to position [1871, 0]
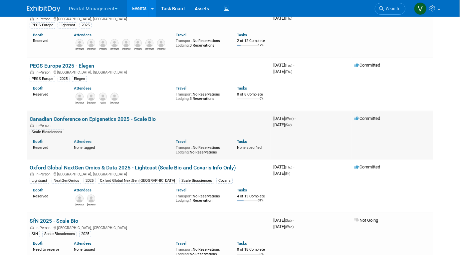
click at [104, 122] on link "Canadian Conference on Epigenetics 2025 - Scale Bio" at bounding box center [93, 119] width 126 height 6
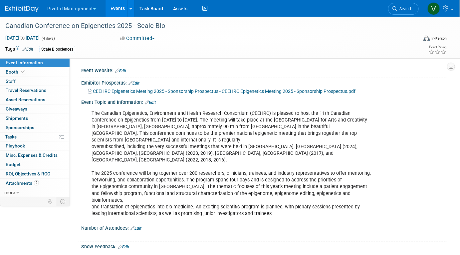
click at [139, 39] on button "Committed" at bounding box center [138, 38] width 40 height 7
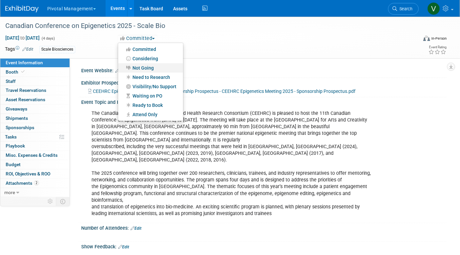
click at [134, 68] on link "Not Going" at bounding box center [150, 67] width 65 height 9
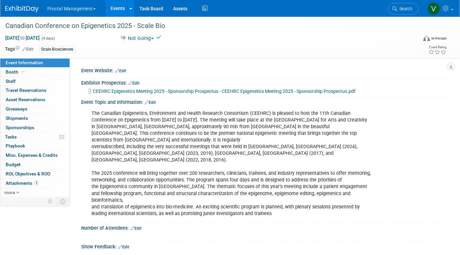
click at [119, 10] on link "Events" at bounding box center [118, 8] width 24 height 17
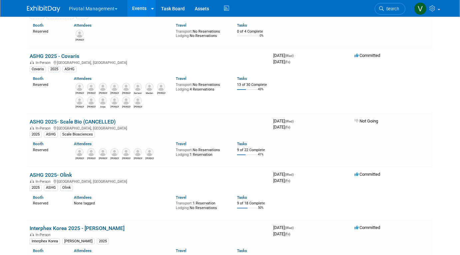
scroll to position [1871, 0]
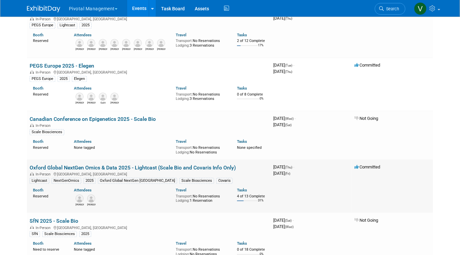
click at [121, 171] on link "Oxford Global NextGen Omics & Data 2025 - Lightcast (Scale Bio and Covaris Info…" at bounding box center [133, 168] width 207 height 6
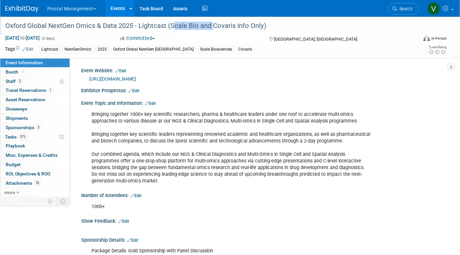
drag, startPoint x: 169, startPoint y: 26, endPoint x: 211, endPoint y: 28, distance: 41.4
click at [211, 28] on div "Oxford Global NextGen Omics & Data 2025 - Lightcast (Scale Bio and Covaris Info…" at bounding box center [206, 26] width 406 height 12
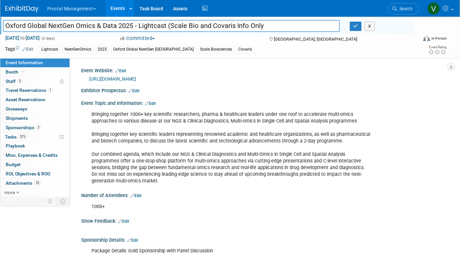
drag, startPoint x: 167, startPoint y: 26, endPoint x: 230, endPoint y: 23, distance: 63.3
click at [230, 23] on input "Oxford Global NextGen Omics & Data 2025 - Lightcast (Scale Bio and Covaris Info…" at bounding box center [171, 26] width 337 height 12
click at [168, 27] on input "Oxford Global NextGen Omics & Data 2025 - Lightcast (Scale Bio and Covaris Info…" at bounding box center [171, 26] width 337 height 12
drag, startPoint x: 169, startPoint y: 26, endPoint x: 212, endPoint y: 25, distance: 42.7
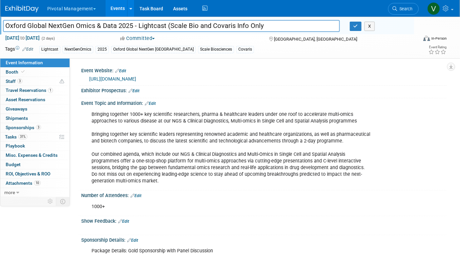
click at [212, 25] on input "Oxford Global NextGen Omics & Data 2025 - Lightcast (Scale Bio and Covaris Info…" at bounding box center [171, 26] width 337 height 12
click at [231, 26] on input "Oxford Global NextGen Omics & Data 2025 - Lightcast (Covaris Info Only" at bounding box center [171, 26] width 337 height 12
type input "Oxford Global NextGen Omics & Data 2025 - Lightcast (Covaris Info Only)"
click at [354, 26] on icon "button" at bounding box center [356, 26] width 5 height 4
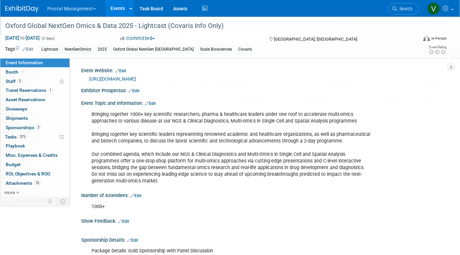
click at [201, 39] on div "Committed Committed Considering Not Going Need to Research Visibility/No Suppor…" at bounding box center [188, 38] width 141 height 7
click at [142, 87] on div "Exhibitor Prospectus: Edit" at bounding box center [264, 90] width 366 height 9
click at [171, 23] on div "Oxford Global NextGen Omics & Data 2025 - Lightcast (Covaris Info Only)" at bounding box center [206, 26] width 406 height 12
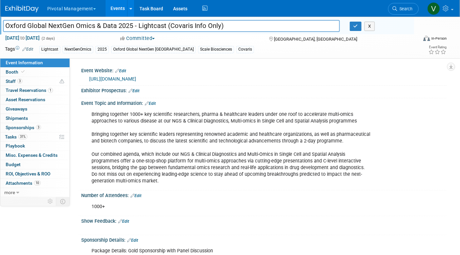
click at [171, 23] on input "Oxford Global NextGen Omics & Data 2025 - Lightcast (Covaris Info Only)" at bounding box center [171, 26] width 337 height 12
click at [167, 29] on input "Oxford Global NextGen Omics & Data 2025 - Lightcast (Covaris Info Only)" at bounding box center [171, 26] width 337 height 12
click at [219, 26] on input "Oxford Global NextGen Omics & Data 2025 - Lightcast (Covaris Info Only)" at bounding box center [171, 26] width 337 height 12
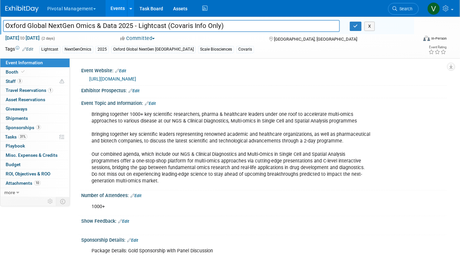
click at [224, 26] on input "Oxford Global NextGen Omics & Data 2025 - Lightcast (Covaris Info Only)" at bounding box center [171, 26] width 337 height 12
type input "Oxford Global NextGen Omics & Data 2025 - Lightcast (Covaris Info Only)"
click at [358, 28] on button "button" at bounding box center [356, 26] width 12 height 9
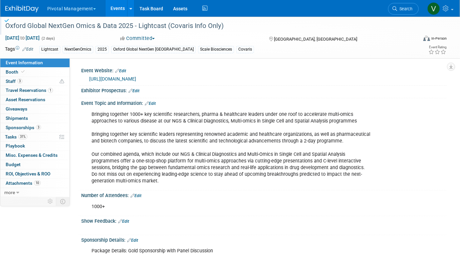
click at [120, 9] on link "Events" at bounding box center [118, 8] width 24 height 17
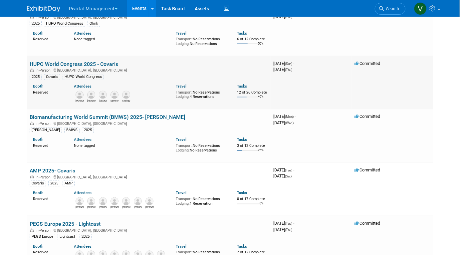
scroll to position [2585, 0]
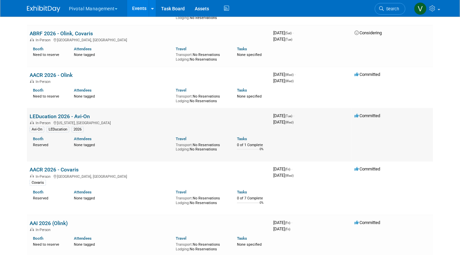
click at [62, 120] on link "LEDucation 2026 - Avi-On" at bounding box center [60, 116] width 60 height 6
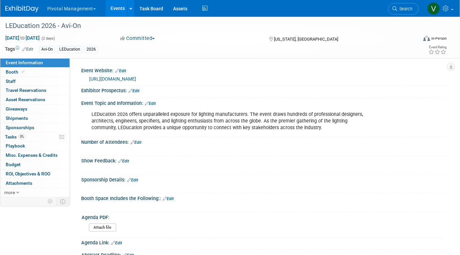
click at [125, 69] on link "Edit" at bounding box center [120, 71] width 11 height 5
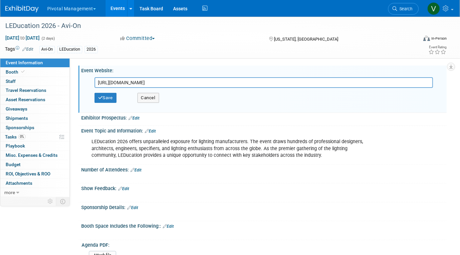
click at [122, 81] on input "[URL][DOMAIN_NAME]" at bounding box center [264, 82] width 339 height 11
type input "[URL][DOMAIN_NAME]"
click at [107, 99] on button "Save" at bounding box center [106, 98] width 22 height 10
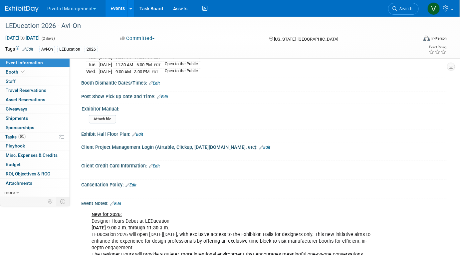
scroll to position [584, 0]
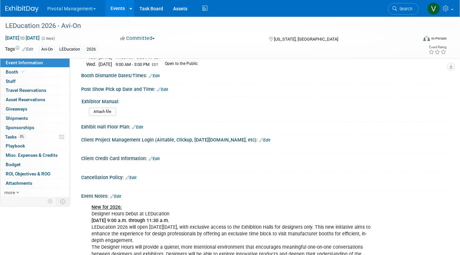
click at [119, 194] on link "Edit" at bounding box center [115, 196] width 11 height 5
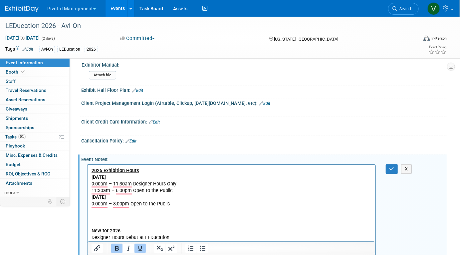
scroll to position [647, 0]
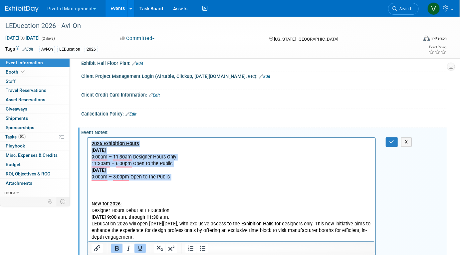
drag, startPoint x: 157, startPoint y: 195, endPoint x: 96, endPoint y: 131, distance: 88.8
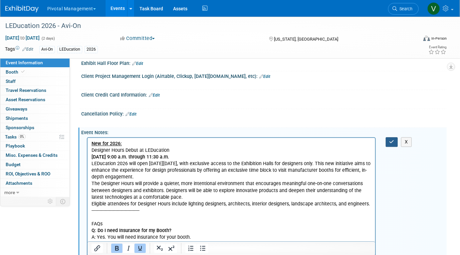
click at [392, 141] on button "button" at bounding box center [392, 142] width 12 height 10
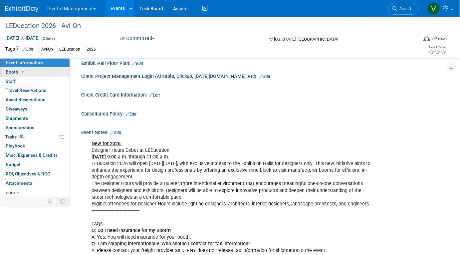
click at [43, 73] on link "Booth" at bounding box center [34, 72] width 69 height 9
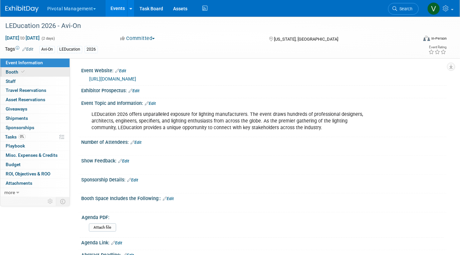
select select "Yes"
select select "Email Summary Only"
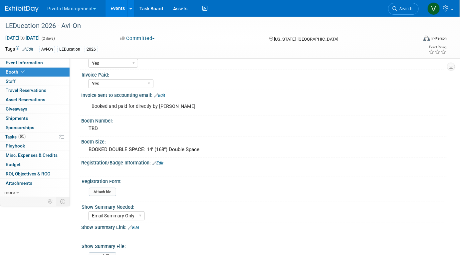
scroll to position [53, 0]
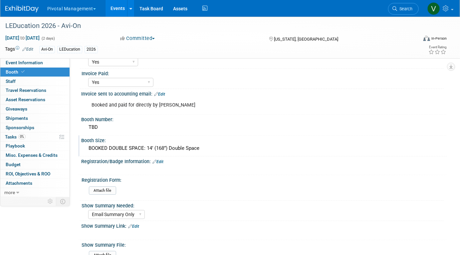
click at [103, 144] on div "Booth Size:" at bounding box center [264, 140] width 366 height 8
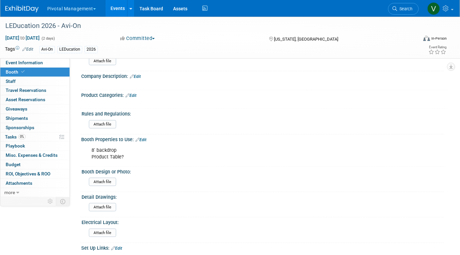
scroll to position [248, 0]
click at [143, 142] on link "Edit" at bounding box center [141, 139] width 11 height 5
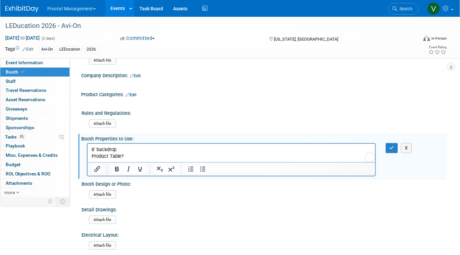
scroll to position [0, 0]
click at [138, 160] on html "8' backdrop Product Table?" at bounding box center [231, 152] width 288 height 16
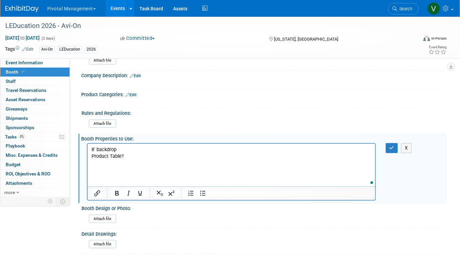
paste body "To enrich screen reader interactions, please activate Accessibility in Grammarl…"
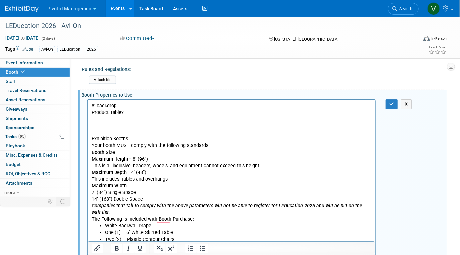
scroll to position [290, 0]
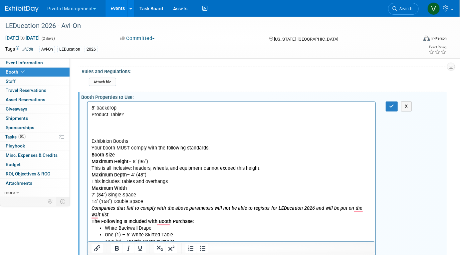
click at [122, 128] on p "8' backdrop Product Table? Exhibition Booths" at bounding box center [231, 125] width 280 height 40
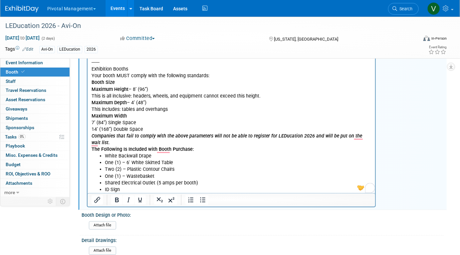
scroll to position [356, 0]
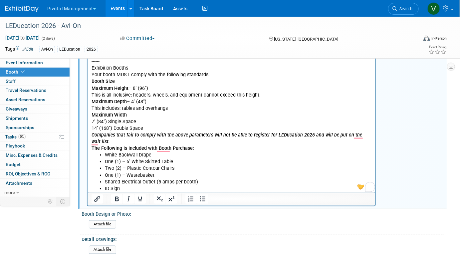
click at [150, 125] on p "Maximum Width 7’ (84”) Single Space 14’ (168”) Double Space" at bounding box center [231, 122] width 280 height 20
click at [151, 128] on p "Maximum Width 7’ (84”) Single Space 14’ (168”) Double Space" at bounding box center [231, 122] width 280 height 20
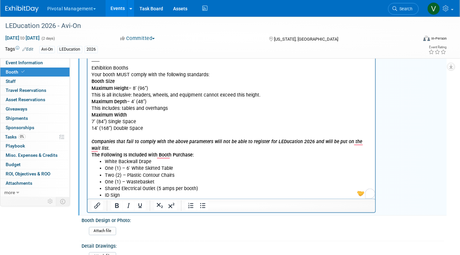
click at [196, 156] on p "The Following Is Included with Booth Purchase:" at bounding box center [231, 155] width 280 height 7
click at [193, 147] on p "Companies that fail to comply with the above parameters will not be able to reg…" at bounding box center [231, 145] width 280 height 13
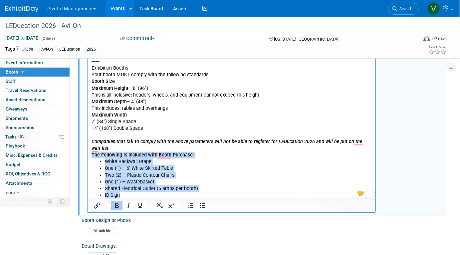
copy body "The Following Is Included with Booth Purchase: White Backwall Drape One (1) – 6…"
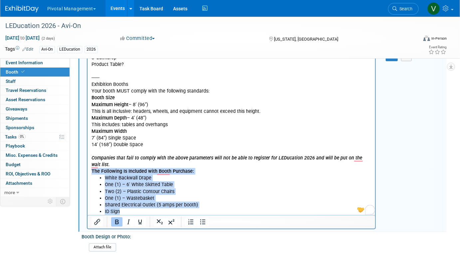
scroll to position [272, 0]
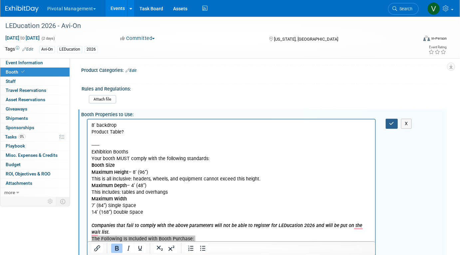
click at [390, 126] on icon "button" at bounding box center [392, 123] width 5 height 5
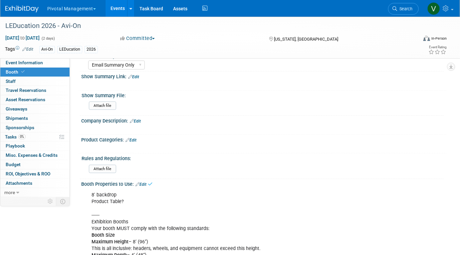
scroll to position [201, 0]
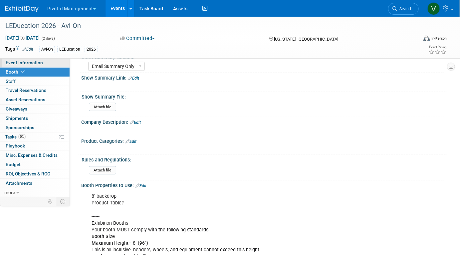
click at [43, 64] on link "Event Information" at bounding box center [34, 62] width 69 height 9
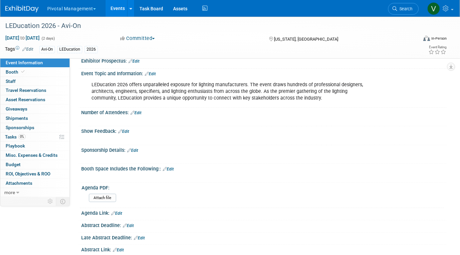
scroll to position [33, 0]
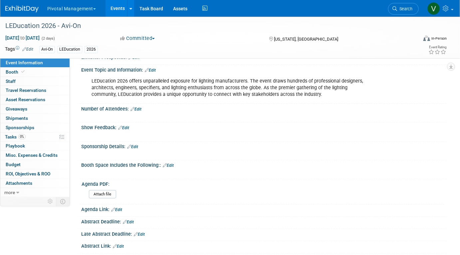
click at [170, 164] on link "Edit" at bounding box center [168, 165] width 11 height 5
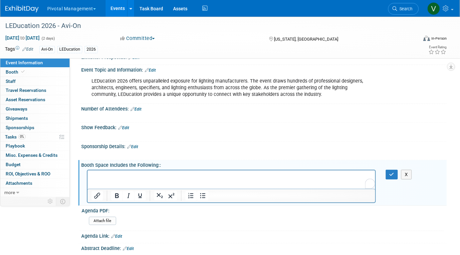
scroll to position [0, 0]
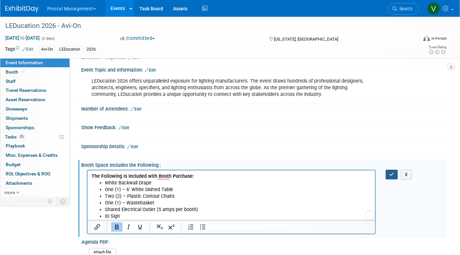
click at [392, 174] on icon "button" at bounding box center [392, 174] width 5 height 5
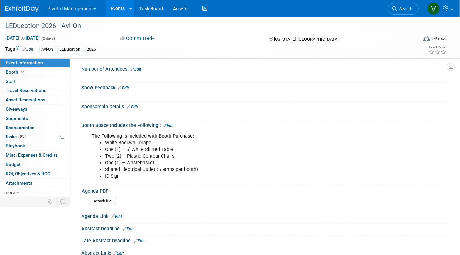
scroll to position [74, 0]
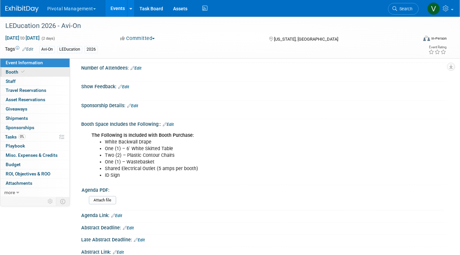
click at [20, 70] on span at bounding box center [23, 71] width 6 height 5
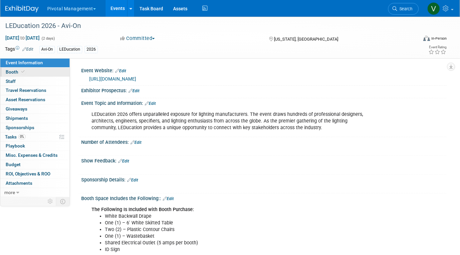
select select "Yes"
select select "Email Summary Only"
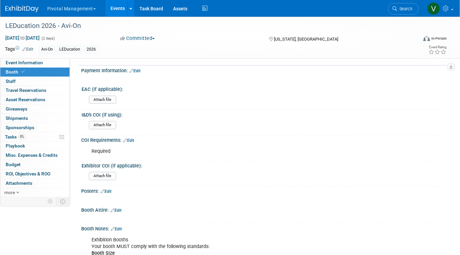
scroll to position [654, 0]
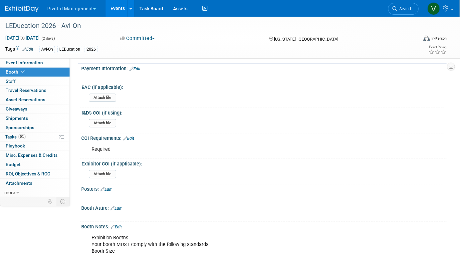
click at [130, 136] on link "Edit" at bounding box center [128, 138] width 11 height 5
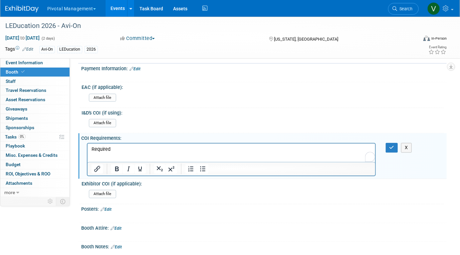
scroll to position [0, 0]
click at [120, 148] on p "Required" at bounding box center [231, 149] width 280 height 7
click at [392, 143] on button "button" at bounding box center [392, 148] width 12 height 10
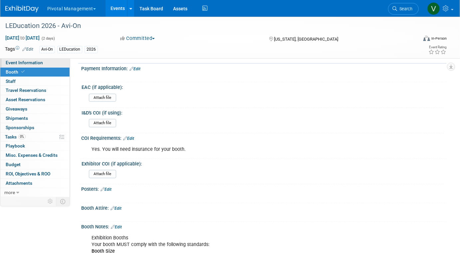
click at [46, 63] on link "Event Information" at bounding box center [34, 62] width 69 height 9
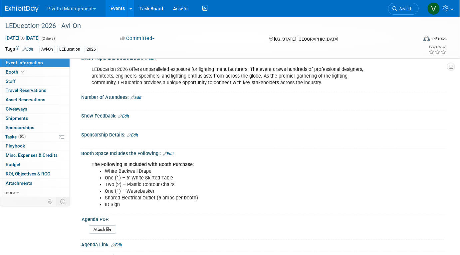
scroll to position [45, 0]
click at [21, 76] on link "Booth" at bounding box center [34, 72] width 69 height 9
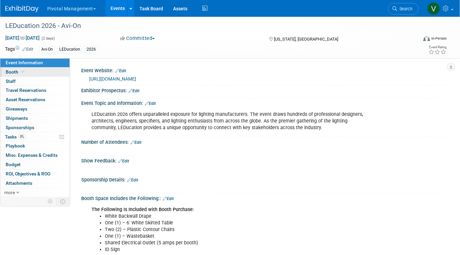
select select "Yes"
select select "Email Summary Only"
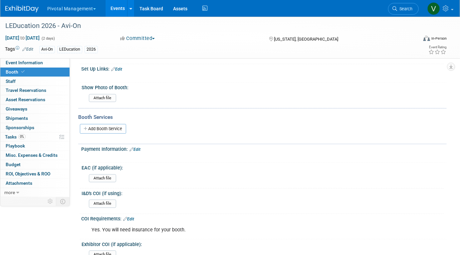
scroll to position [579, 0]
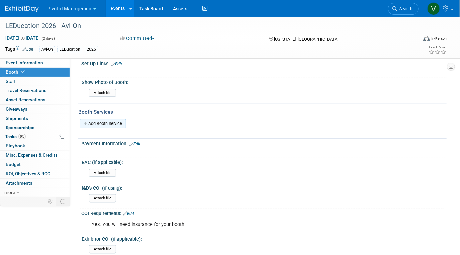
click at [117, 121] on link "Add Booth Service" at bounding box center [103, 124] width 46 height 10
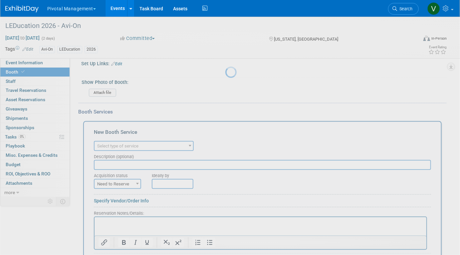
scroll to position [0, 0]
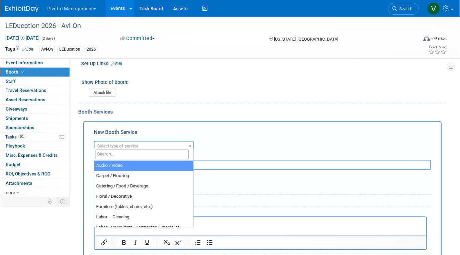
click at [114, 144] on span "Select type of service" at bounding box center [117, 146] width 41 height 5
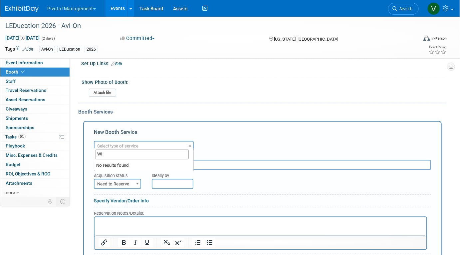
type input "W"
type input "Inter"
select select "18"
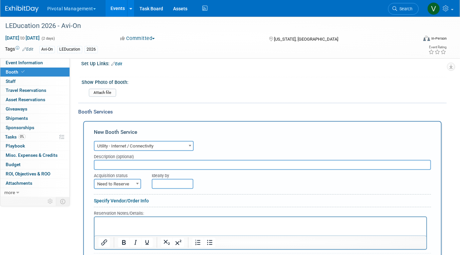
click at [113, 223] on p "Rich Text Area. Press ALT-0 for help." at bounding box center [260, 223] width 324 height 6
click at [239, 223] on p "Wi-Fi can be purchased for your booth. Stay tuned for details" at bounding box center [260, 223] width 324 height 6
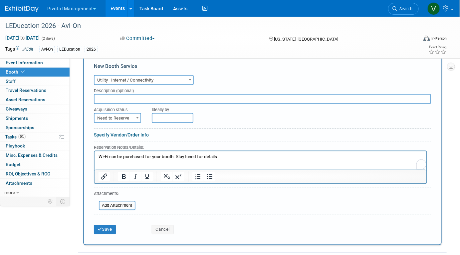
scroll to position [649, 0]
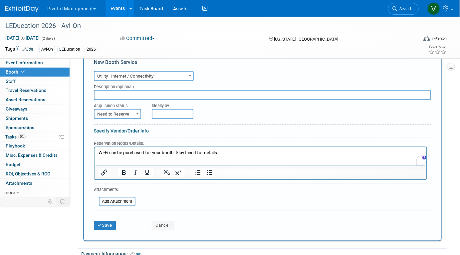
click at [138, 90] on input "text" at bounding box center [262, 95] width 337 height 10
type input "Info Only"
click at [113, 222] on button "Save" at bounding box center [105, 225] width 22 height 9
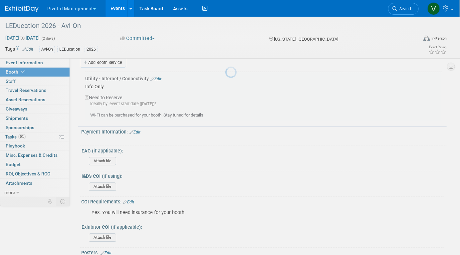
scroll to position [639, 0]
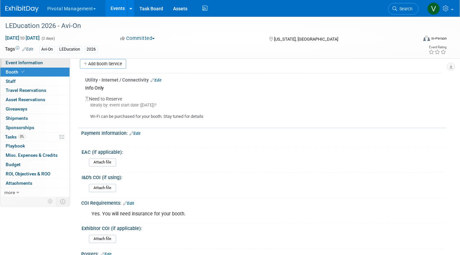
click at [49, 61] on link "Event Information" at bounding box center [34, 62] width 69 height 9
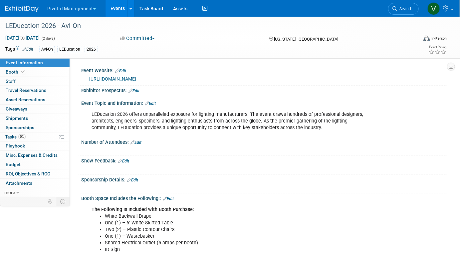
click at [137, 181] on link "Edit" at bounding box center [132, 180] width 11 height 5
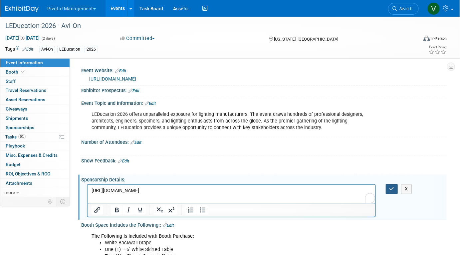
click at [386, 190] on button "button" at bounding box center [392, 189] width 12 height 10
